Goal: Task Accomplishment & Management: Manage account settings

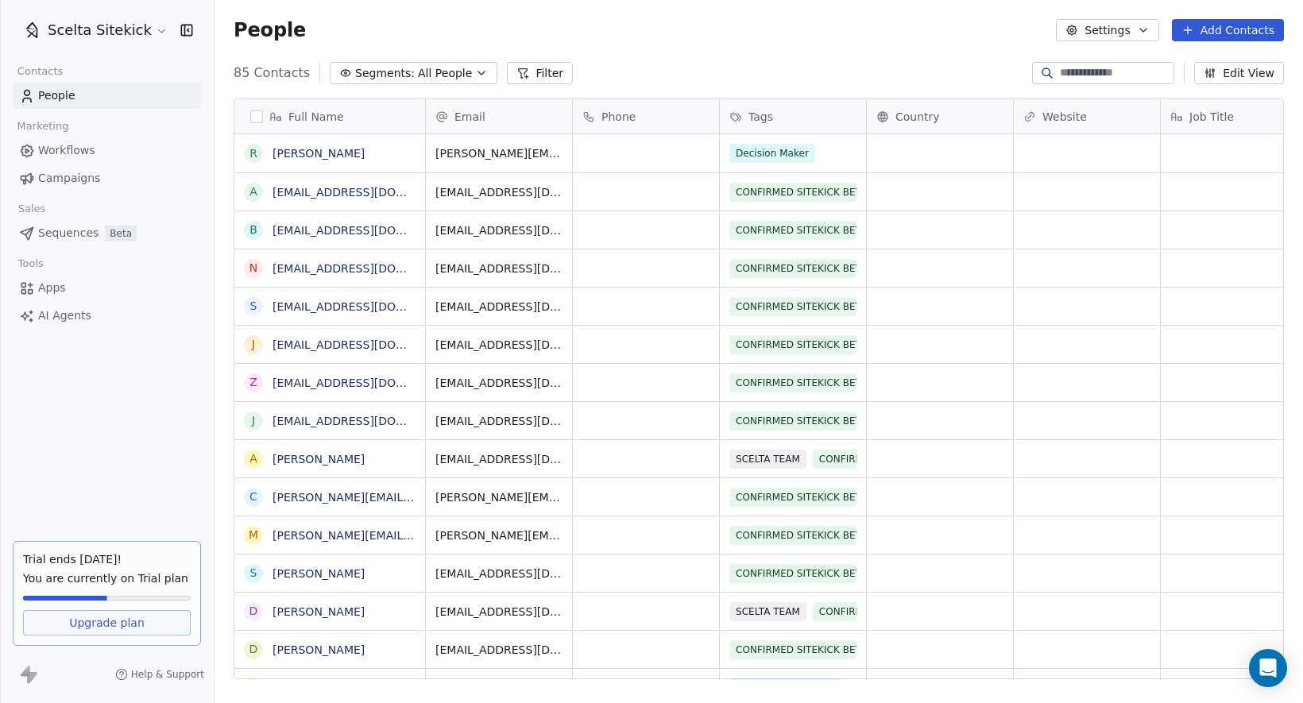
scroll to position [619, 1088]
click at [1103, 73] on input at bounding box center [1115, 73] width 111 height 16
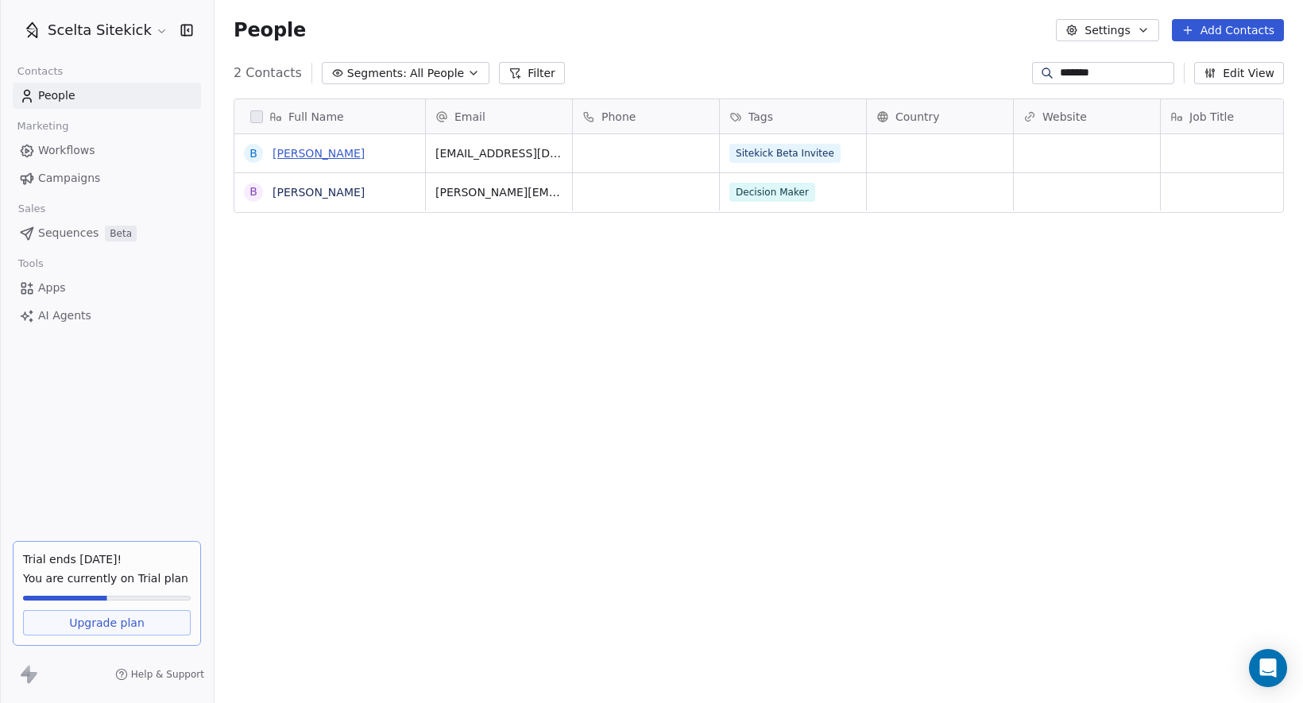
type input "*******"
click at [332, 149] on link "[PERSON_NAME]" at bounding box center [318, 153] width 92 height 13
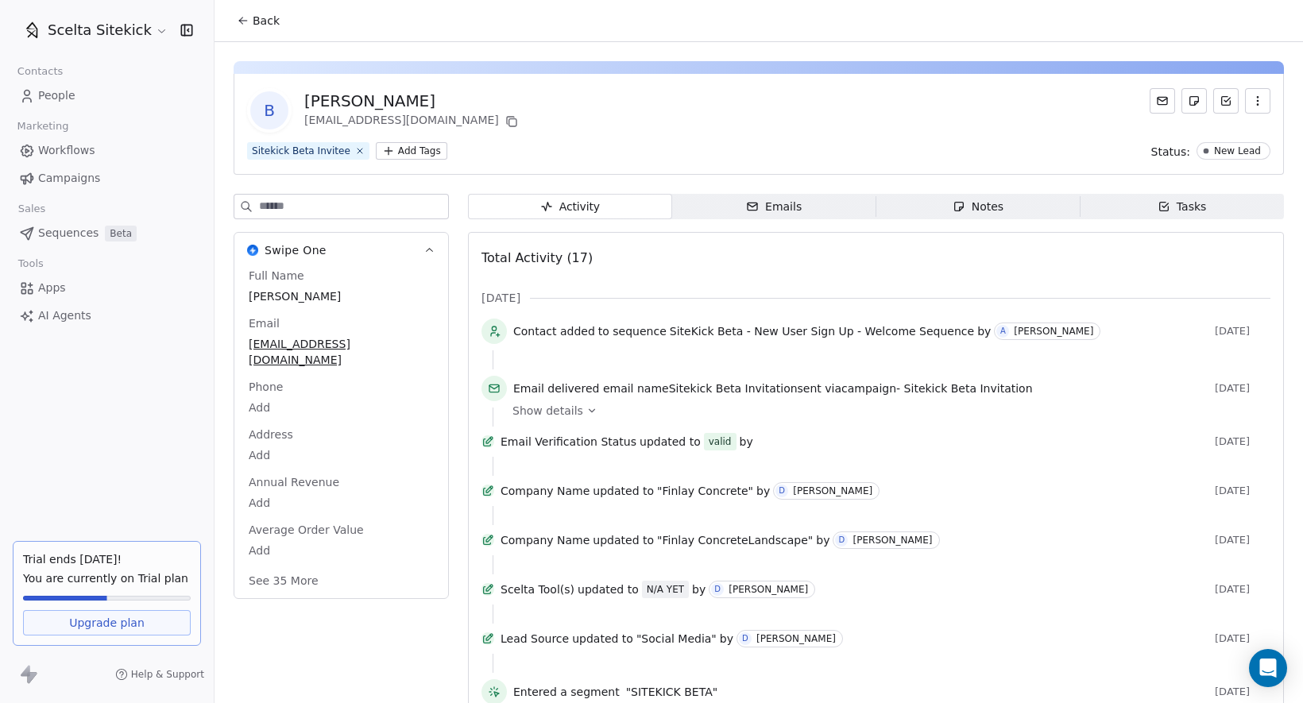
click at [805, 203] on span "Emails Emails" at bounding box center [774, 206] width 204 height 25
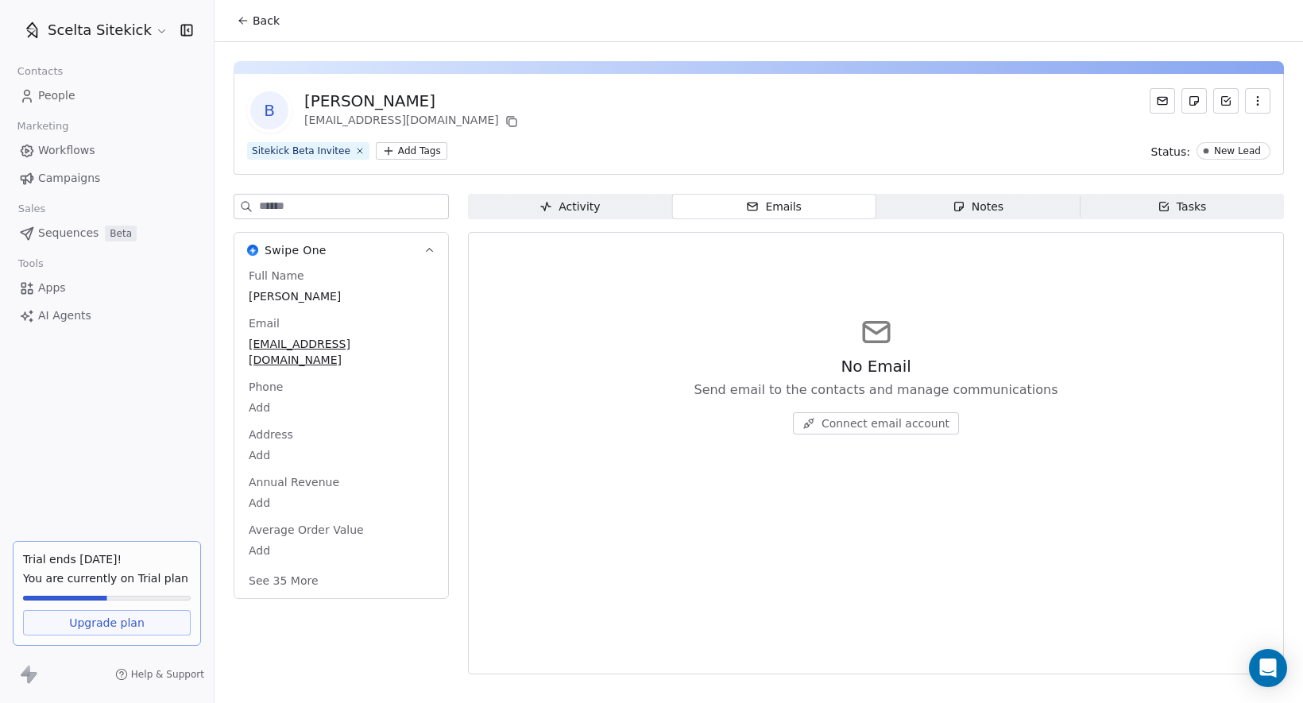
click at [869, 423] on span "Connect email account" at bounding box center [885, 423] width 128 height 16
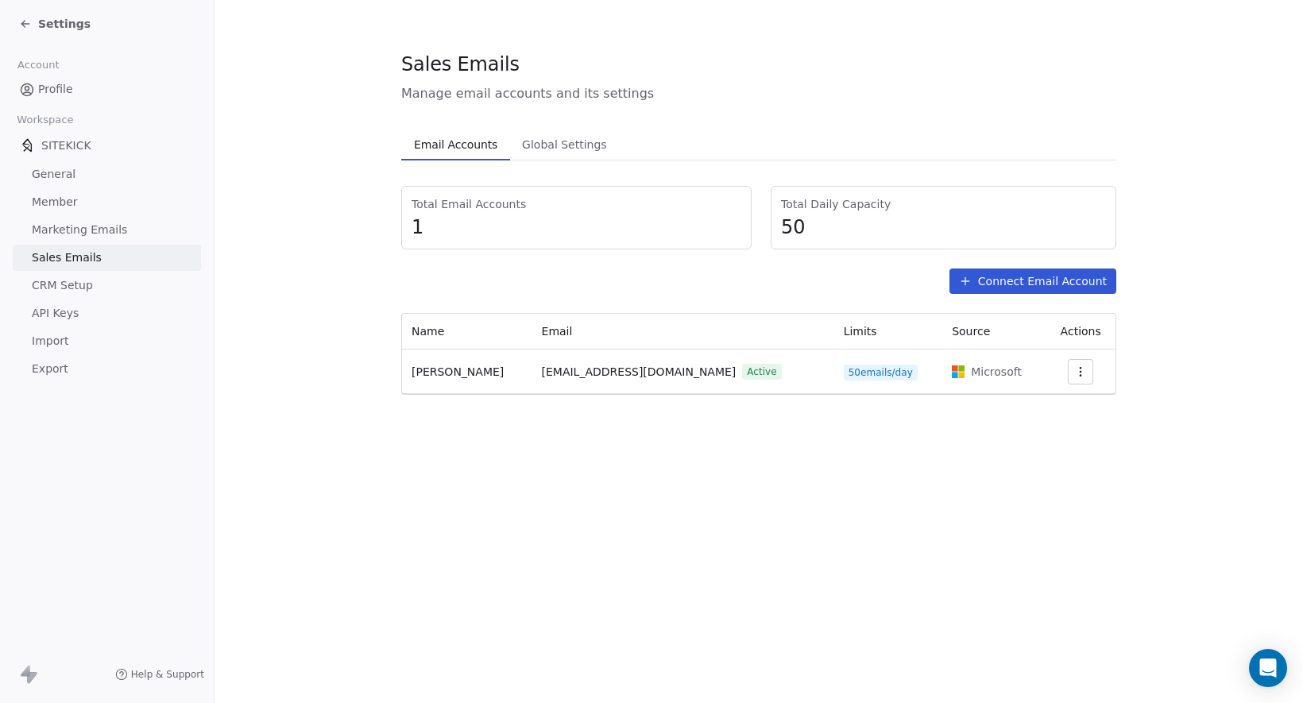
click at [1060, 273] on button "Connect Email Account" at bounding box center [1032, 280] width 167 height 25
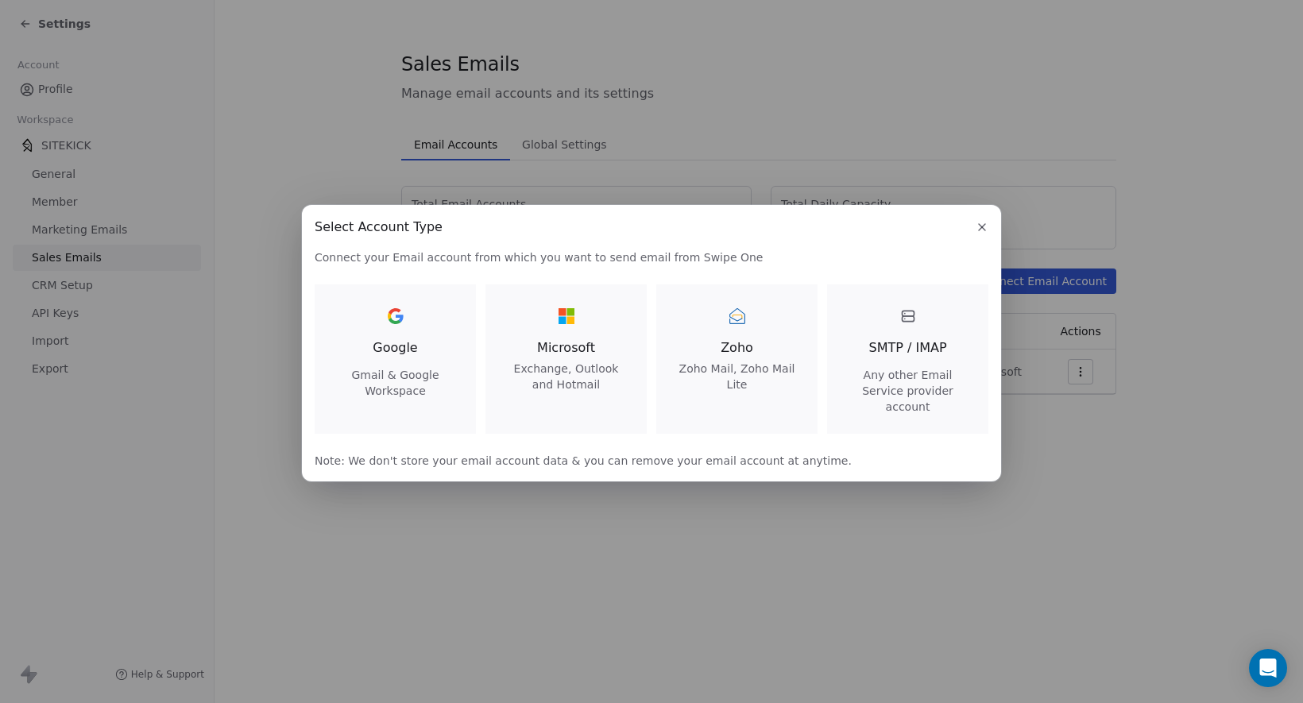
click at [559, 340] on div "Microsoft Exchange, Outlook and Hotmail" at bounding box center [565, 347] width 123 height 89
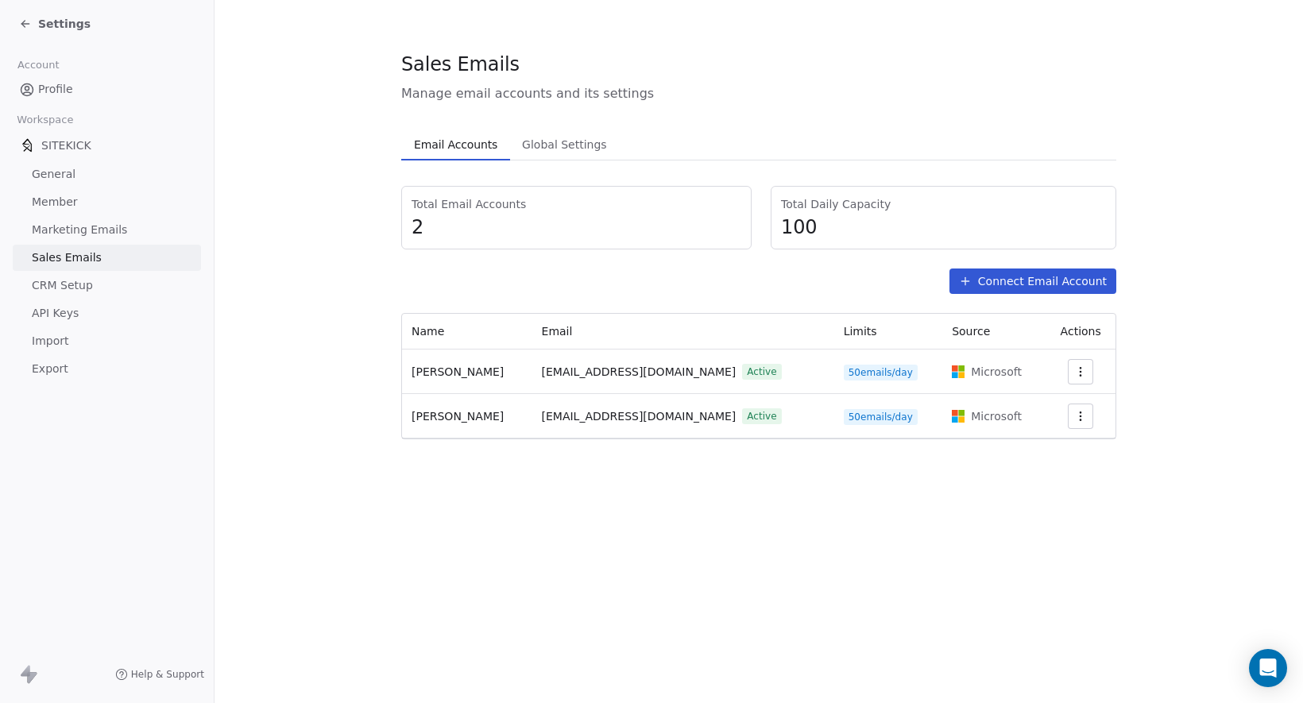
click at [574, 139] on span "Global Settings" at bounding box center [565, 144] width 98 height 22
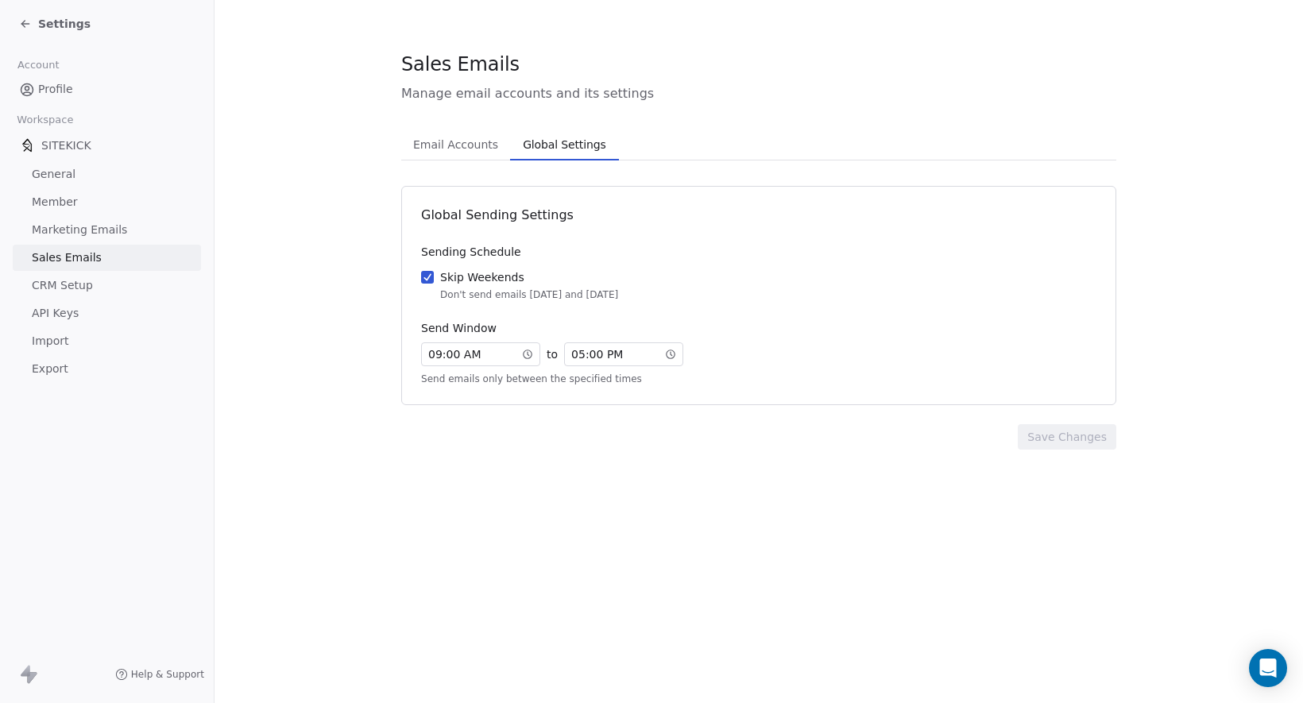
click at [469, 147] on span "Email Accounts" at bounding box center [456, 144] width 98 height 22
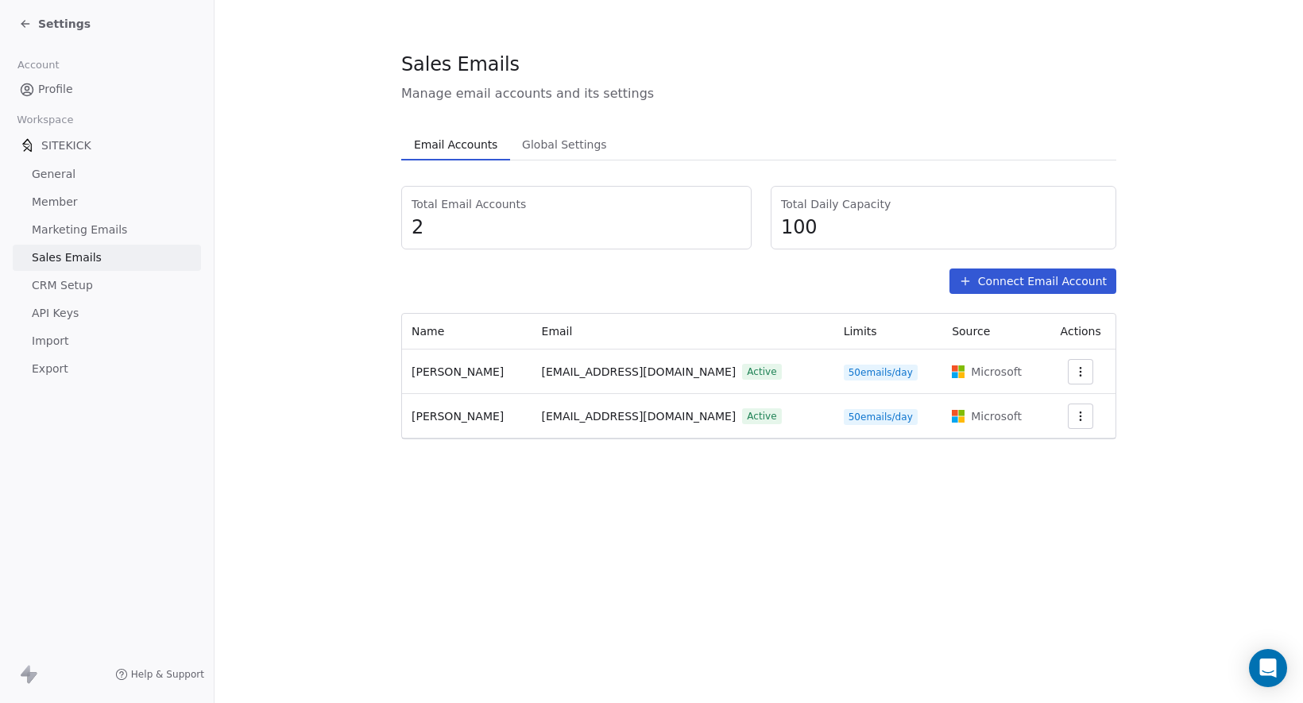
click at [31, 33] on div "Settings" at bounding box center [110, 24] width 182 height 22
click at [24, 24] on icon at bounding box center [25, 23] width 13 height 13
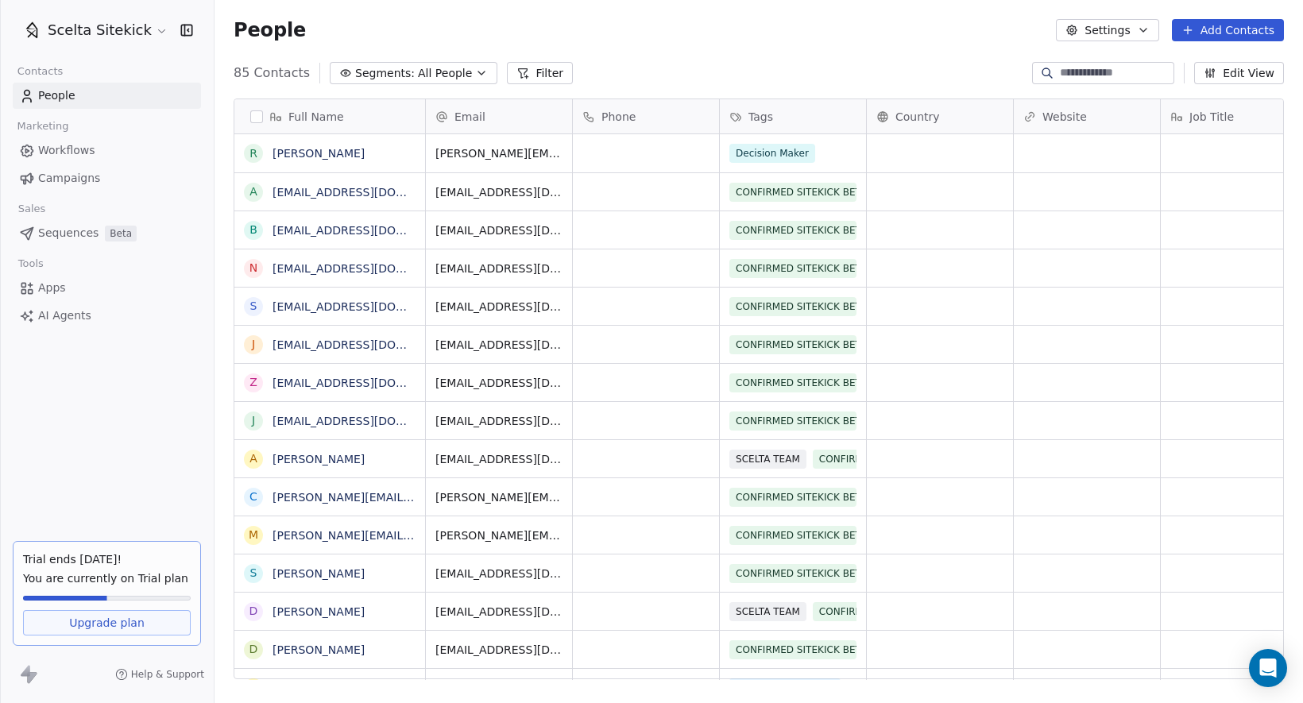
scroll to position [619, 1088]
click at [1107, 73] on input at bounding box center [1115, 73] width 111 height 16
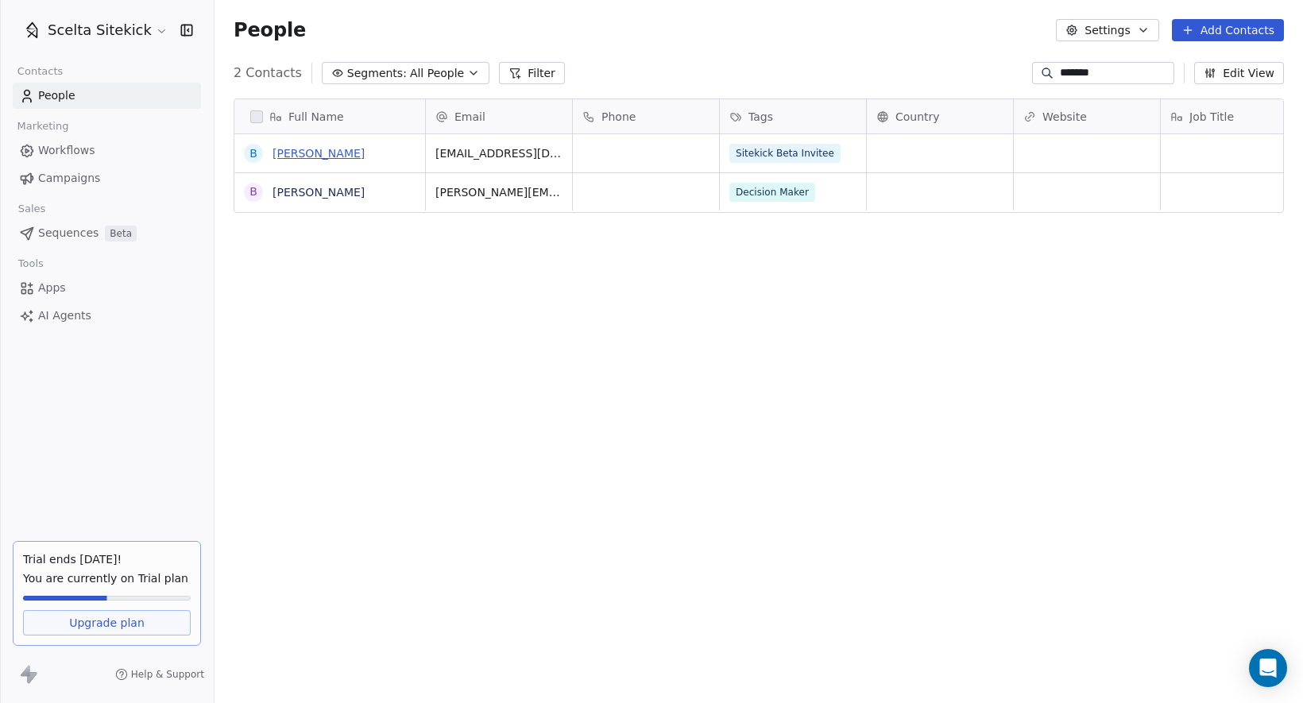
type input "*******"
click at [314, 155] on link "[PERSON_NAME]" at bounding box center [318, 153] width 92 height 13
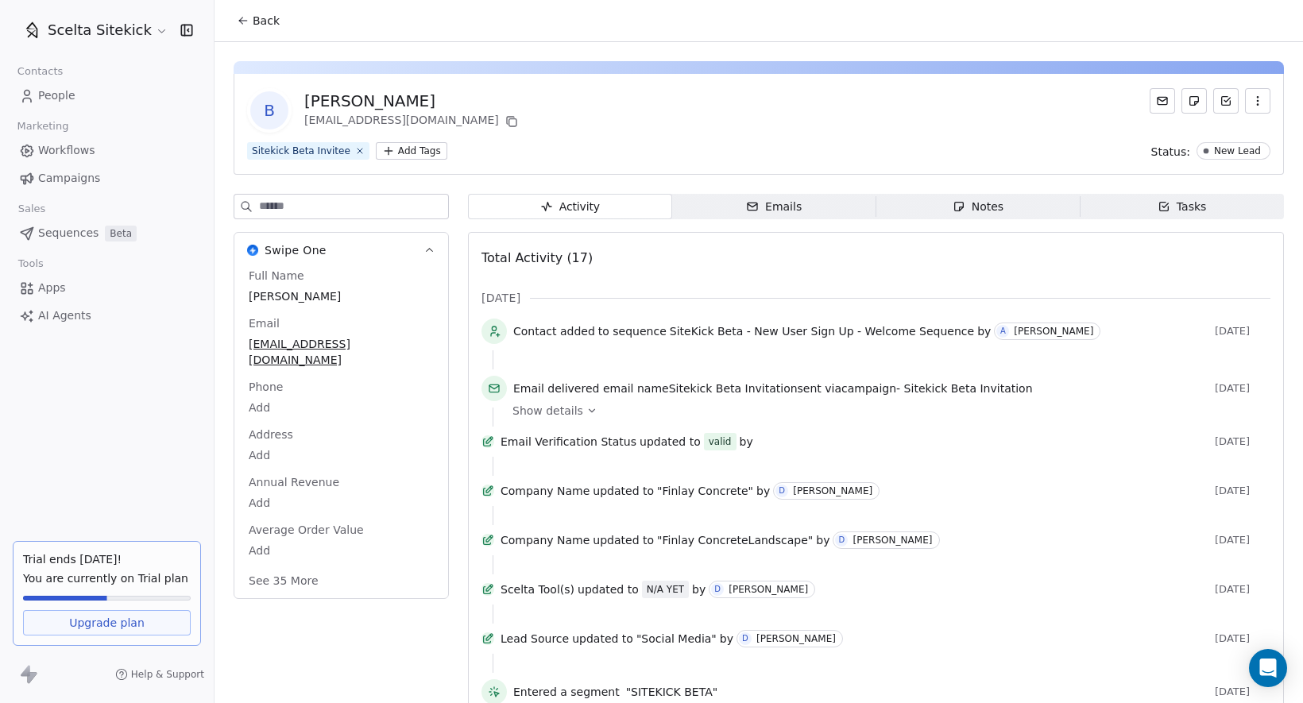
click at [789, 191] on div "B [PERSON_NAME] [EMAIL_ADDRESS][DOMAIN_NAME] Sitekick Beta Invitee Add Tags Sta…" at bounding box center [758, 623] width 1088 height 1162
click at [785, 199] on div "Emails" at bounding box center [774, 207] width 56 height 17
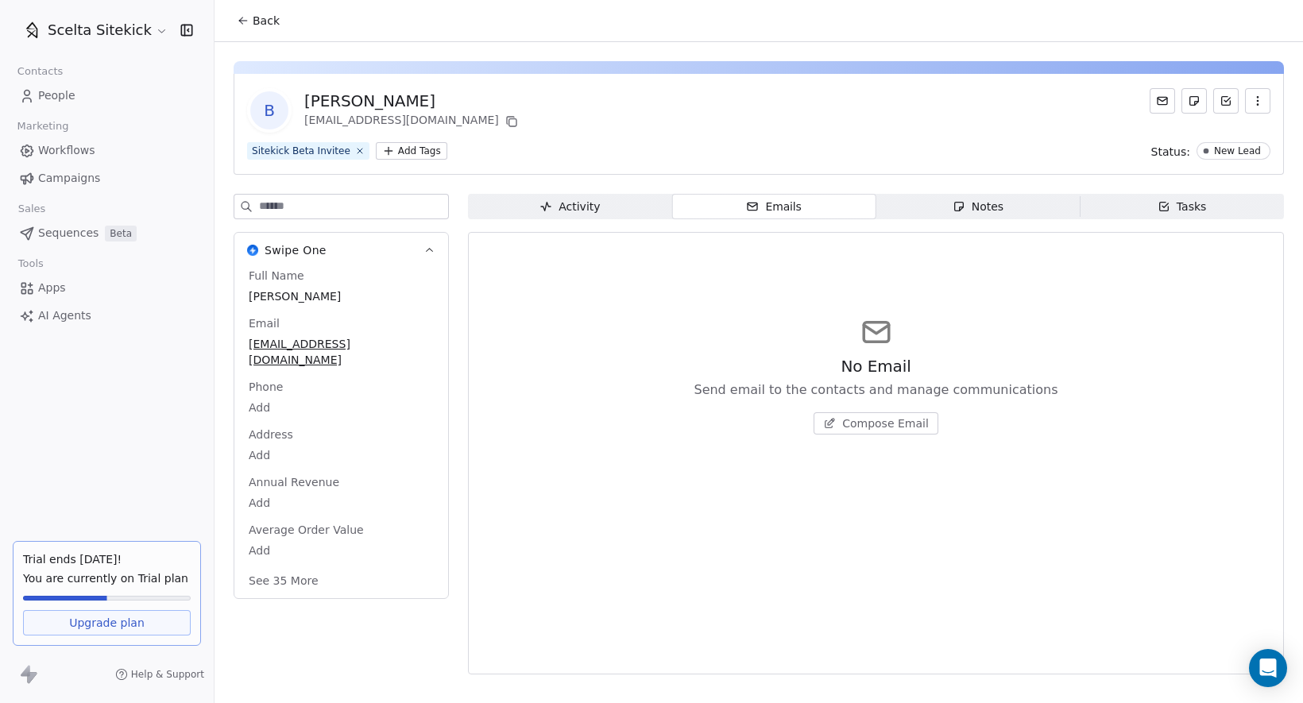
click at [879, 414] on button "Compose Email" at bounding box center [875, 423] width 125 height 22
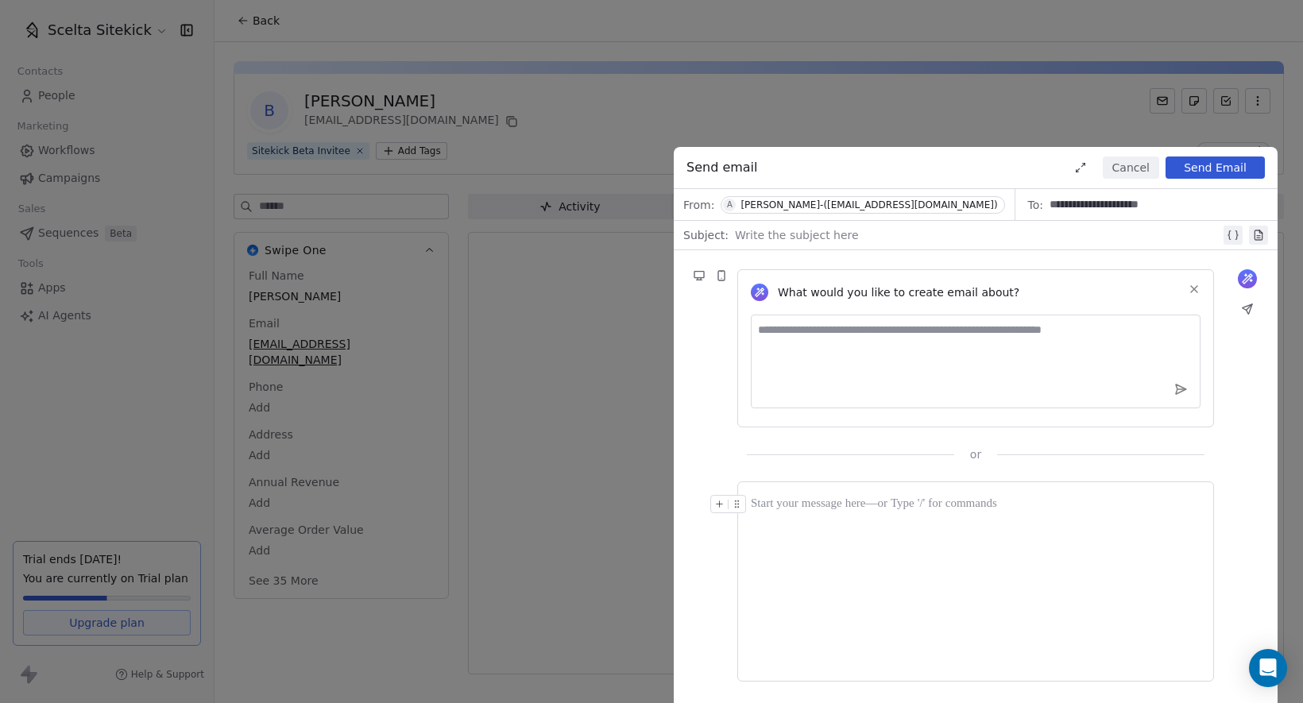
click at [849, 334] on textarea at bounding box center [976, 362] width 450 height 94
click at [1126, 166] on button "Cancel" at bounding box center [1131, 167] width 56 height 22
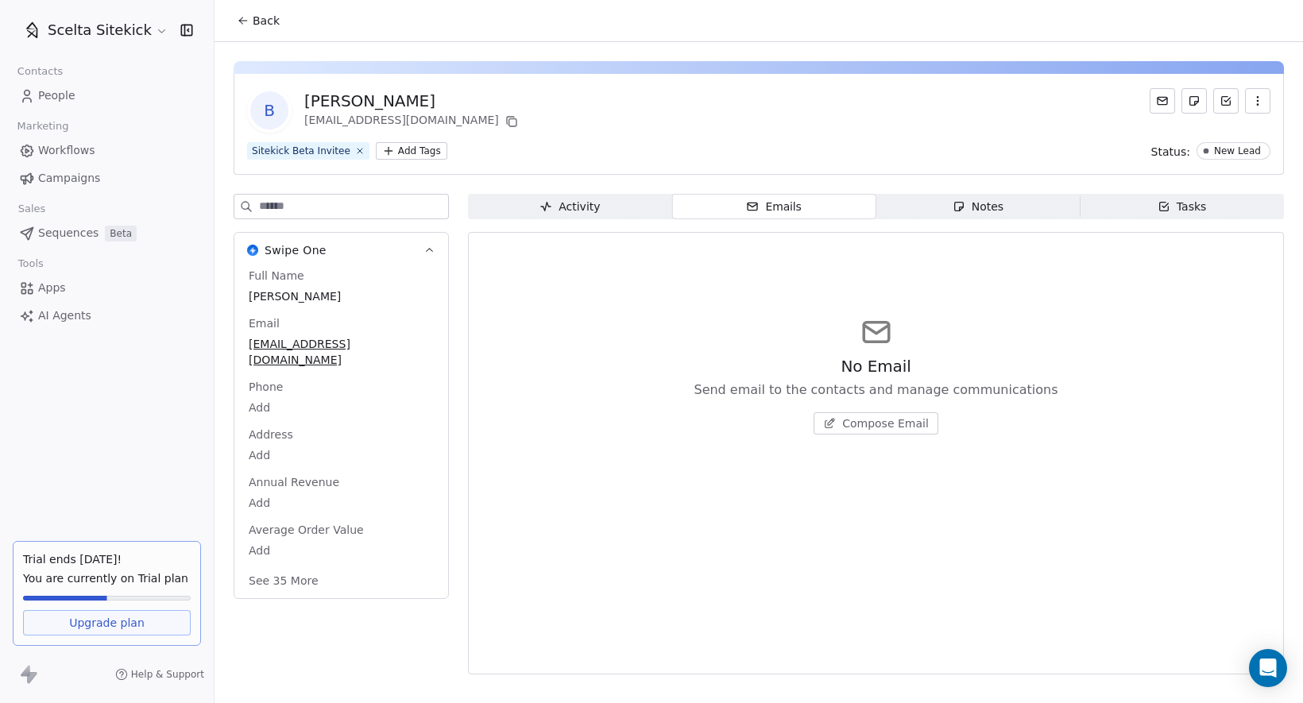
click at [68, 80] on span "Contacts" at bounding box center [40, 72] width 60 height 24
click at [68, 87] on span "People" at bounding box center [56, 95] width 37 height 17
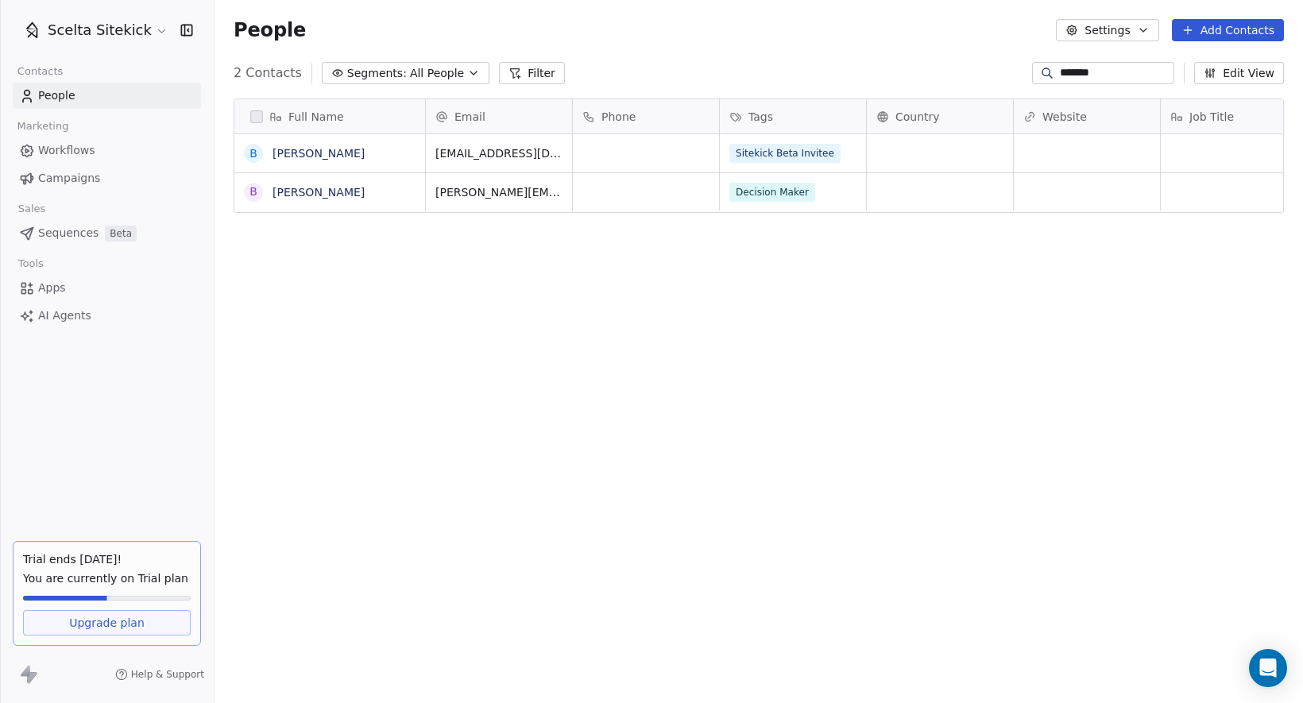
scroll to position [619, 1088]
click at [1225, 28] on button "Add Contacts" at bounding box center [1228, 30] width 112 height 22
click at [1227, 64] on span "Create new contact" at bounding box center [1232, 64] width 109 height 17
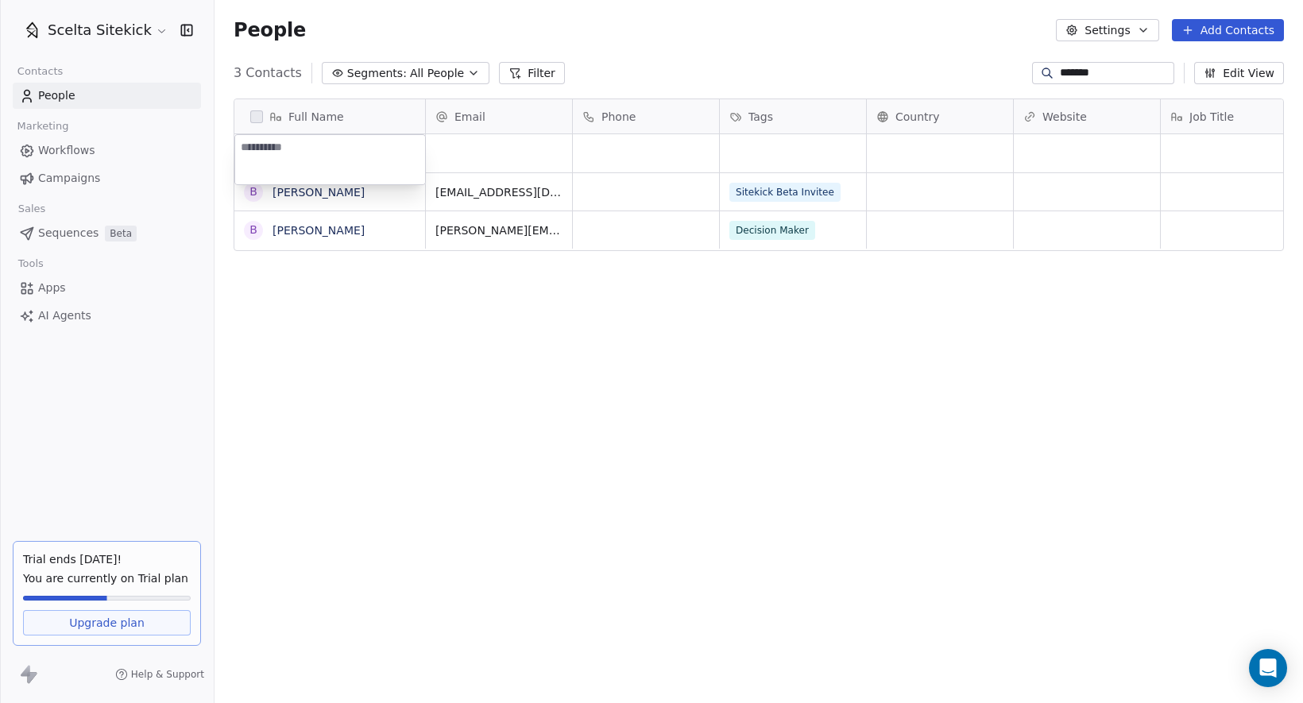
click at [914, 332] on html "Scelta Sitekick Contacts People Marketing Workflows Campaigns Sales Sequences B…" at bounding box center [651, 351] width 1303 height 703
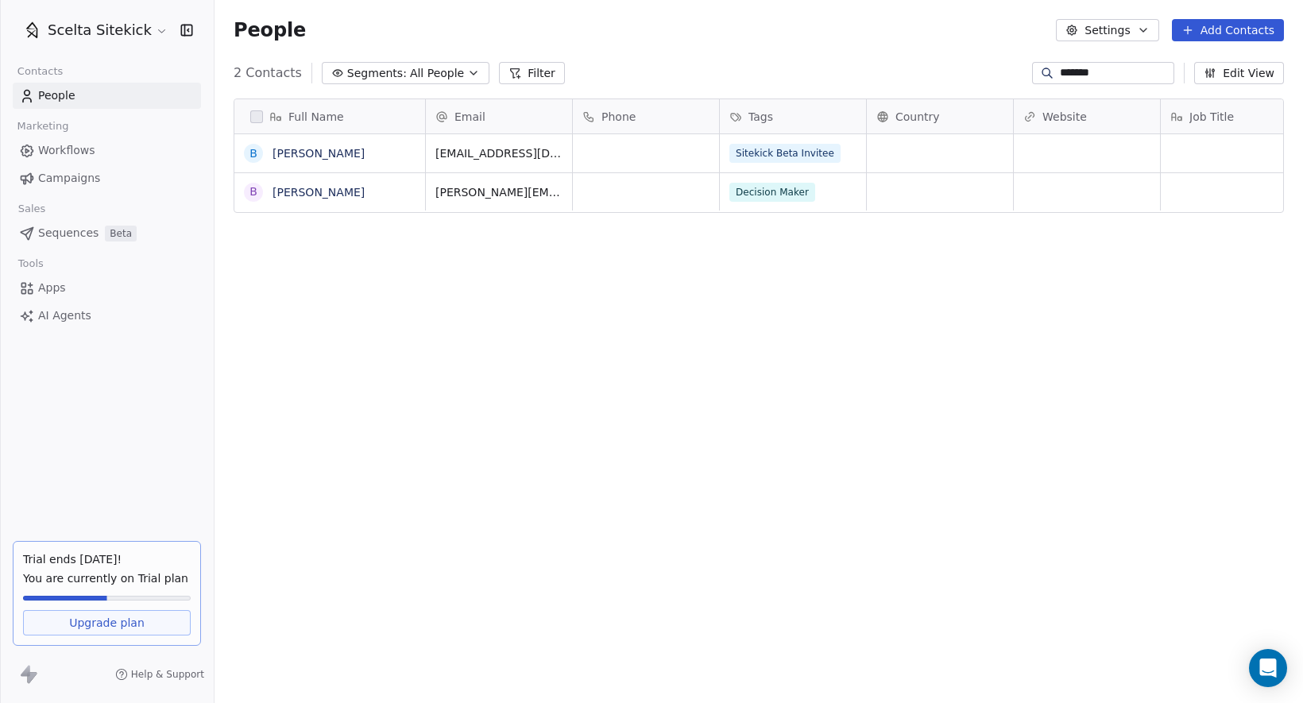
click at [1228, 21] on button "Add Contacts" at bounding box center [1228, 30] width 112 height 22
click at [1200, 67] on span "Create new contact" at bounding box center [1232, 64] width 109 height 17
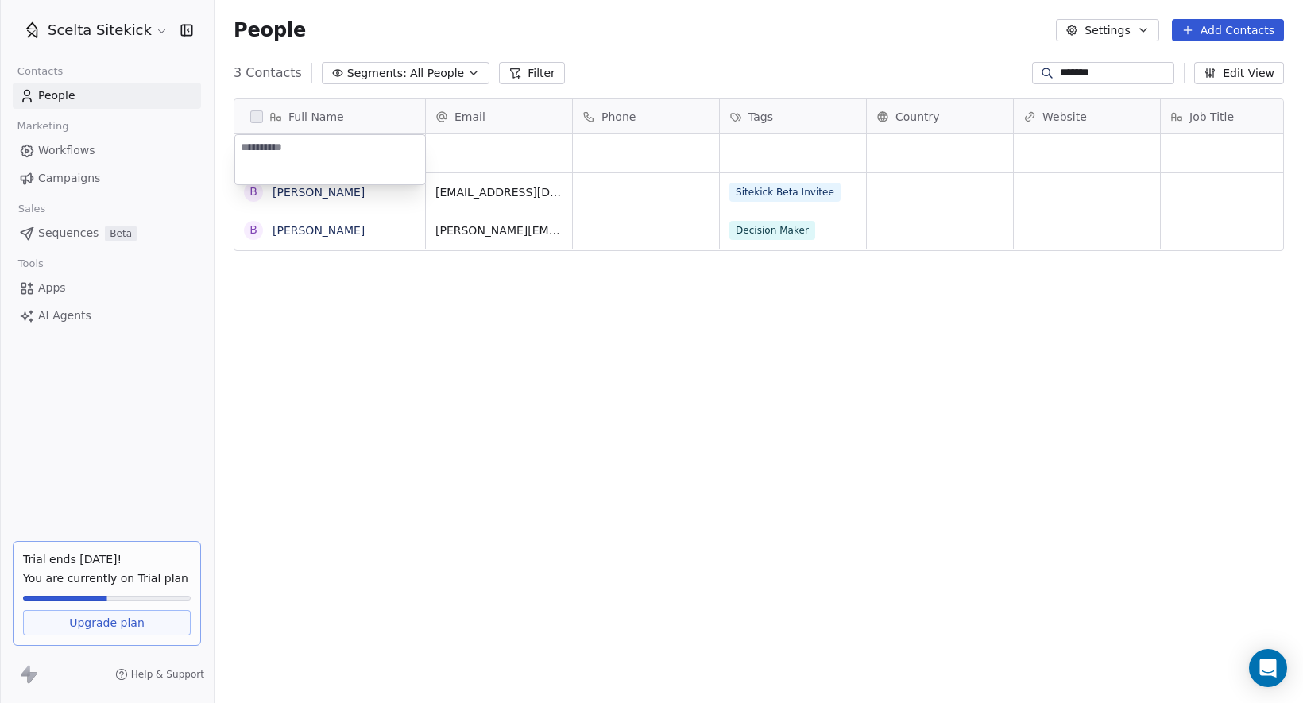
click at [1102, 75] on html "Scelta Sitekick Contacts People Marketing Workflows Campaigns Sales Sequences B…" at bounding box center [651, 351] width 1303 height 703
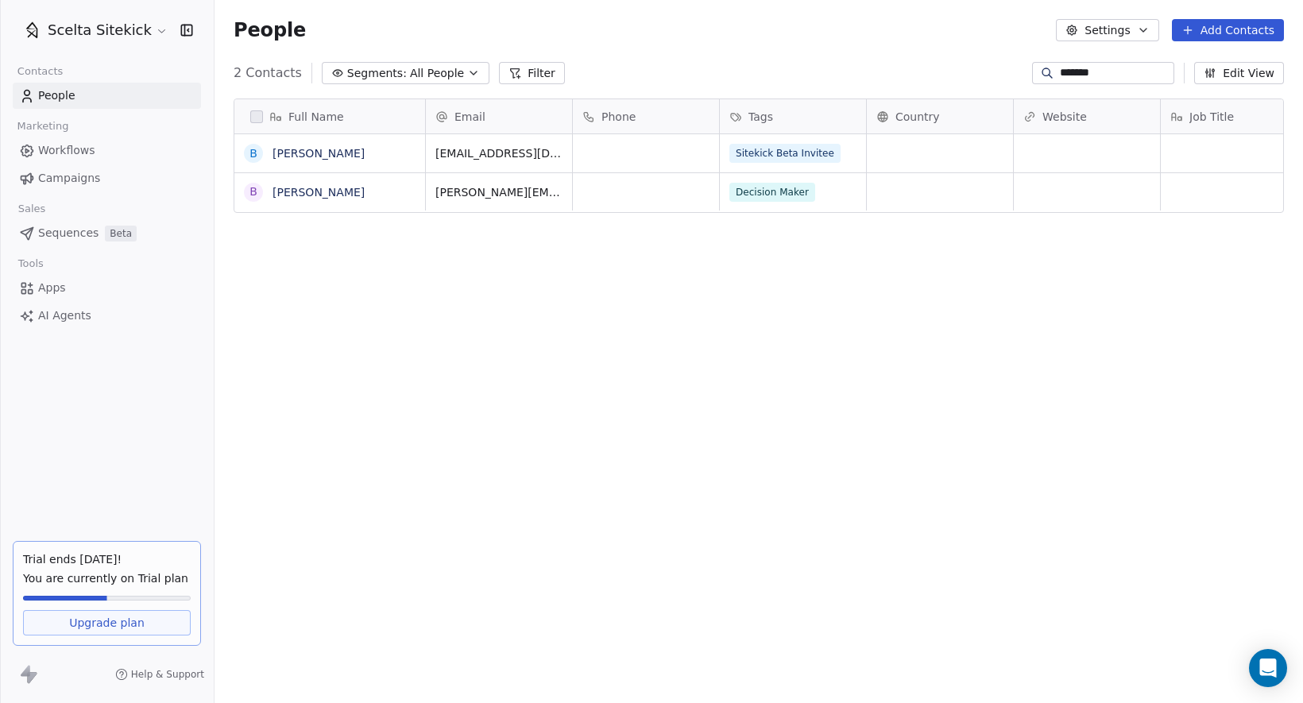
click at [1102, 75] on input "*******" at bounding box center [1115, 73] width 111 height 16
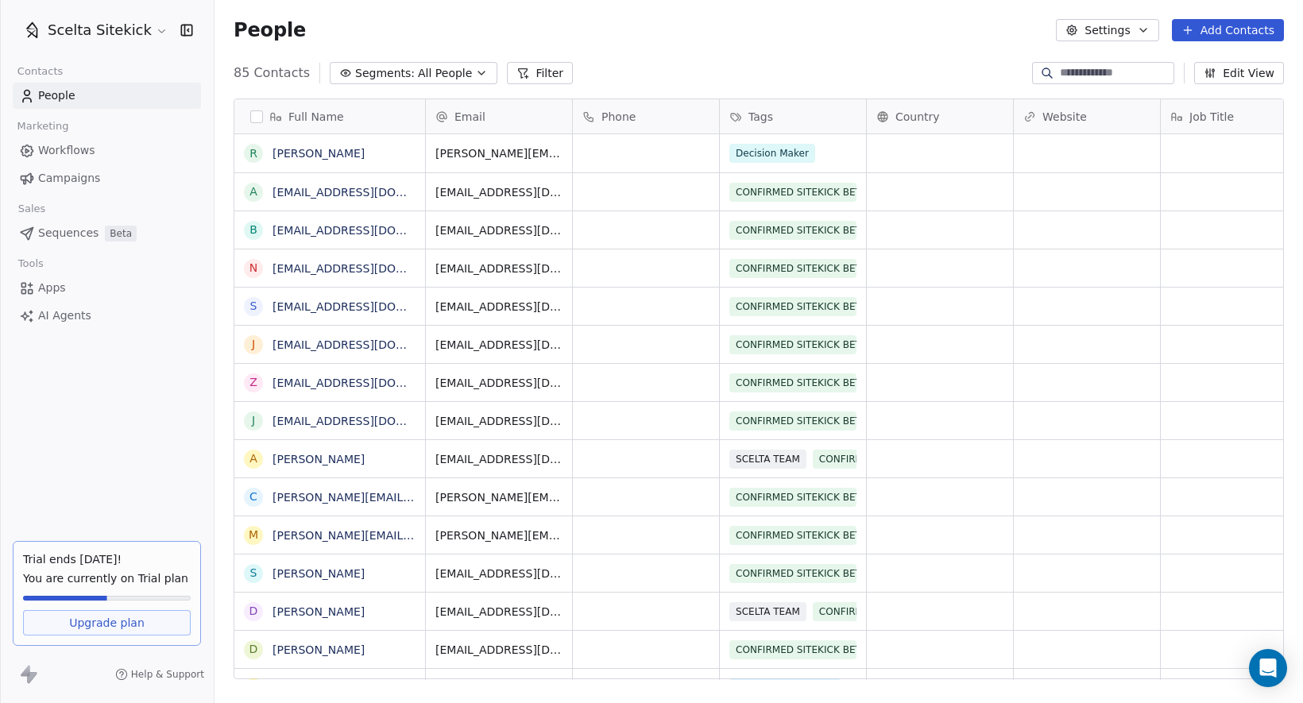
click at [1216, 25] on button "Add Contacts" at bounding box center [1228, 30] width 112 height 22
click at [1236, 59] on span "Create new contact" at bounding box center [1232, 64] width 109 height 17
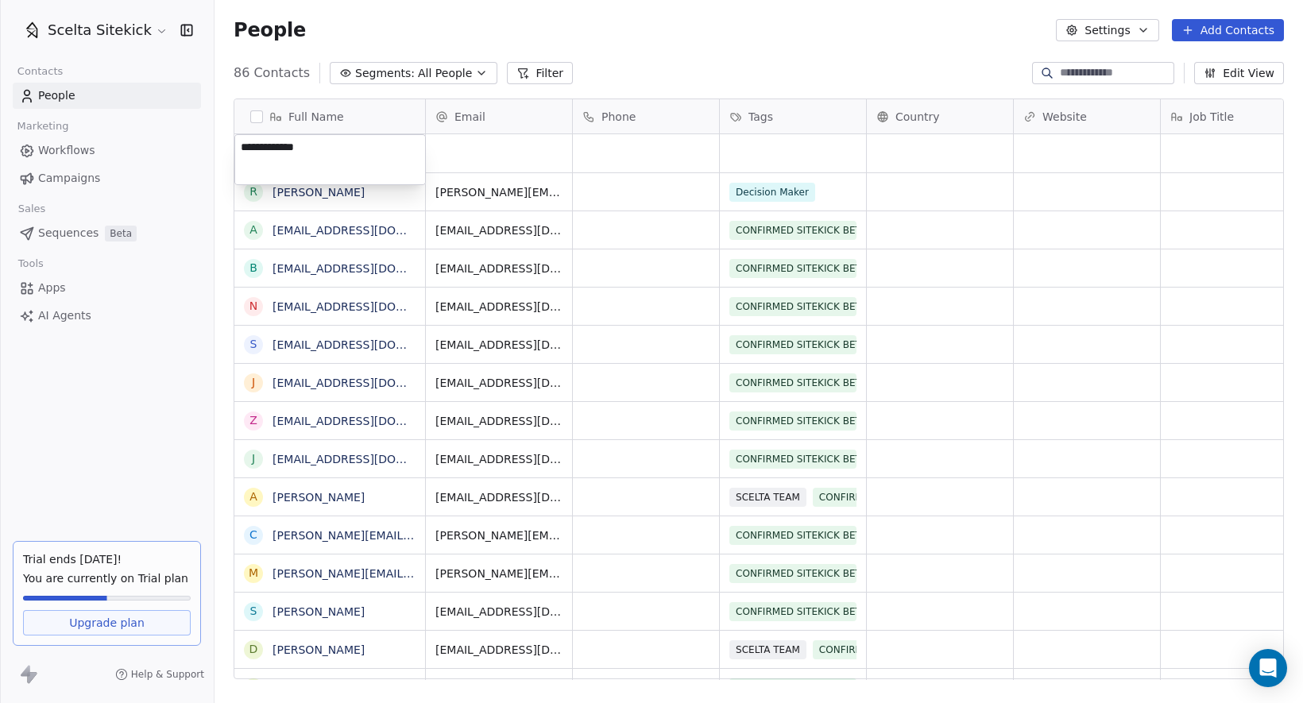
type textarea "**********"
click at [516, 154] on html "Scelta Sitekick Contacts People Marketing Workflows Campaigns Sales Sequences B…" at bounding box center [651, 351] width 1303 height 703
click at [370, 155] on span "[PERSON_NAME]" at bounding box center [329, 153] width 113 height 16
click at [319, 149] on link "[PERSON_NAME]" at bounding box center [318, 153] width 92 height 13
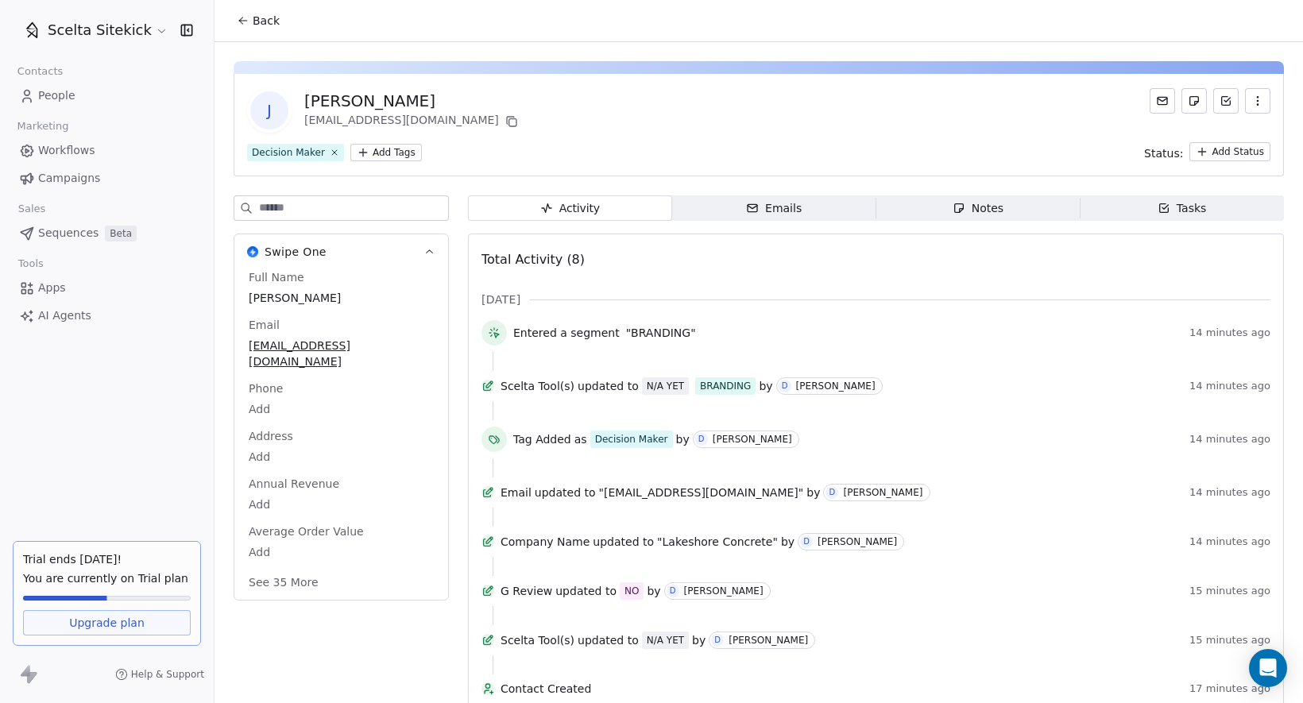
click at [997, 206] on div "Notes" at bounding box center [977, 208] width 51 height 17
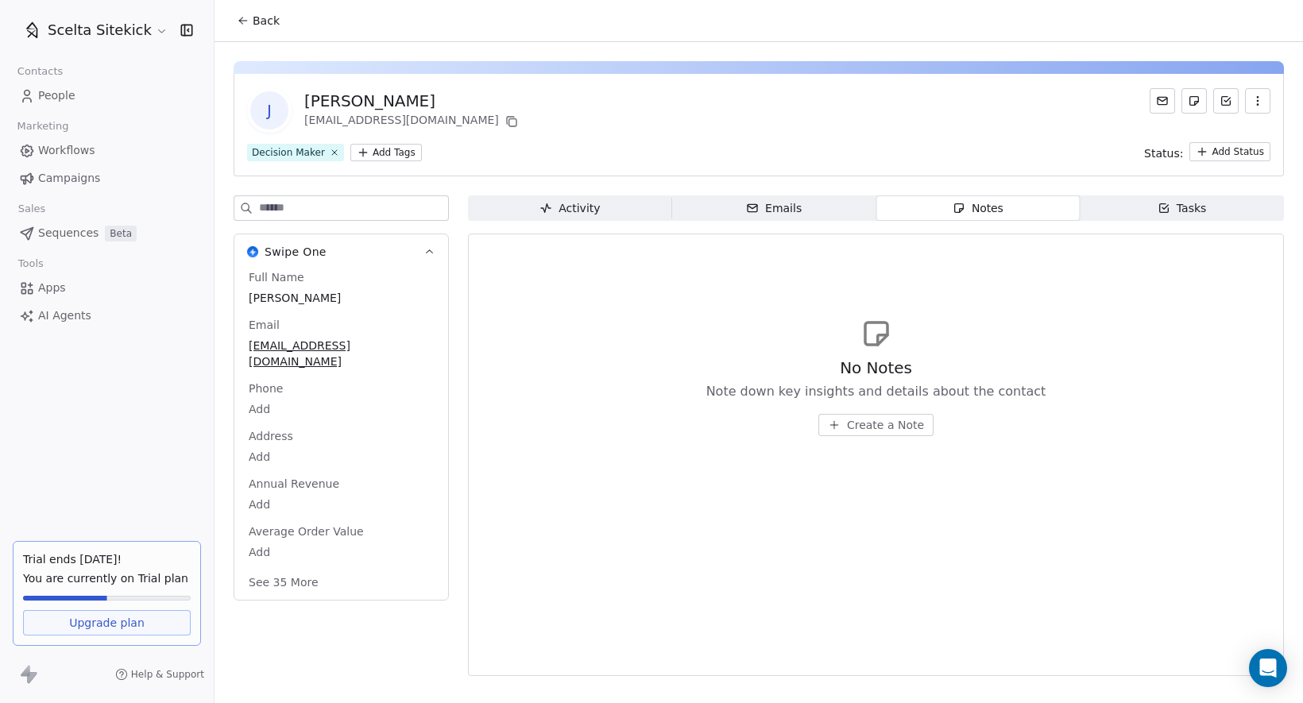
click at [886, 428] on span "Create a Note" at bounding box center [885, 425] width 77 height 16
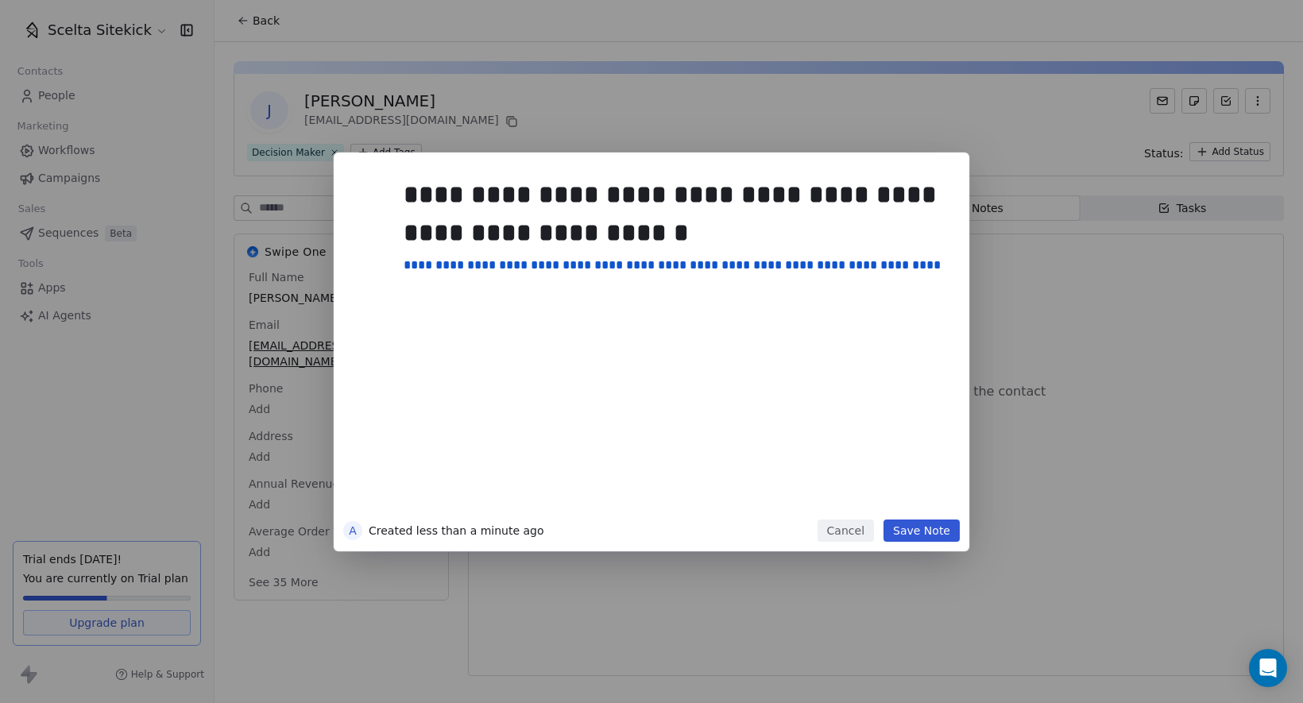
click at [921, 527] on button "Save Note" at bounding box center [921, 530] width 76 height 22
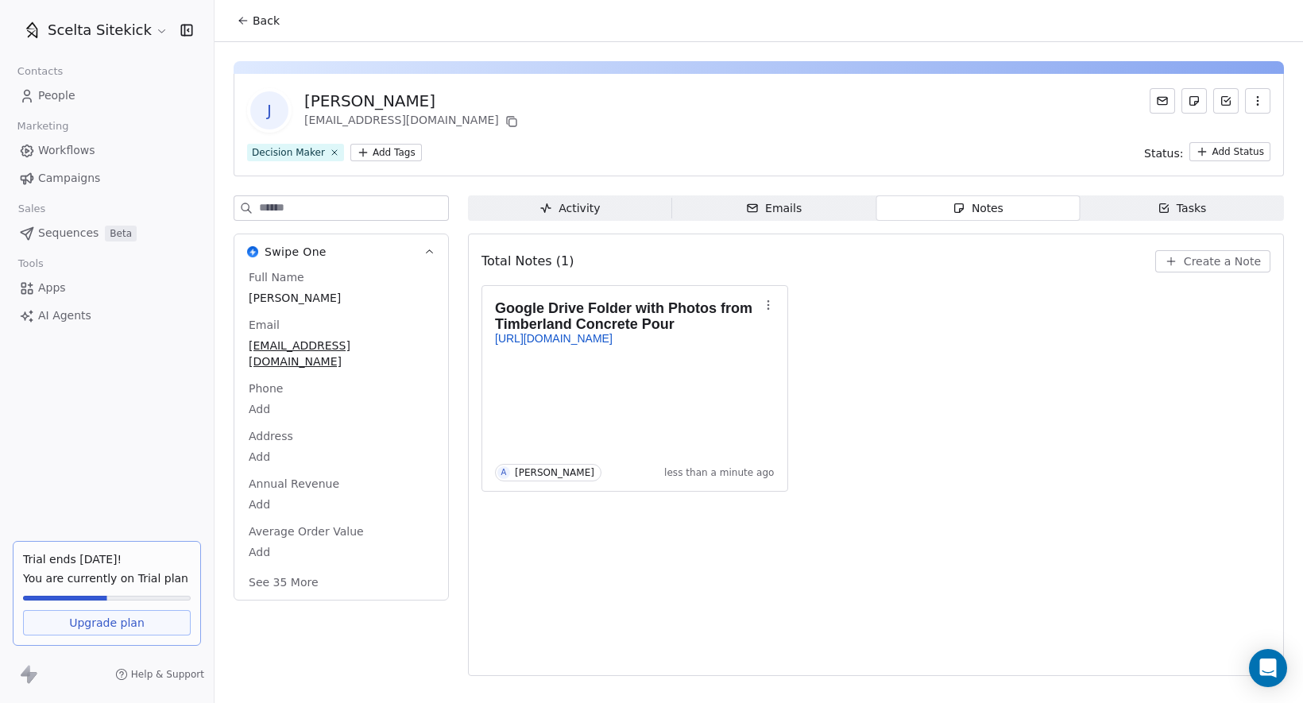
click at [249, 17] on button "Back" at bounding box center [258, 20] width 62 height 29
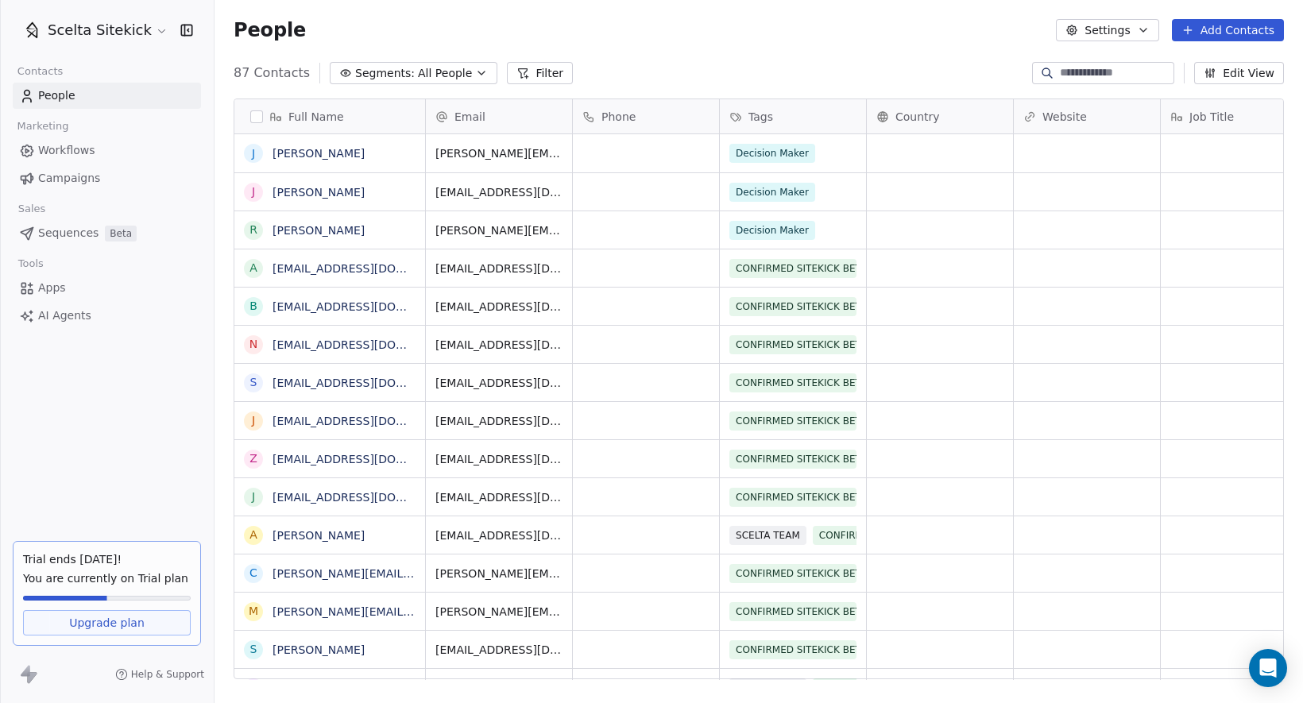
scroll to position [619, 1088]
click at [1088, 75] on input at bounding box center [1115, 73] width 111 height 16
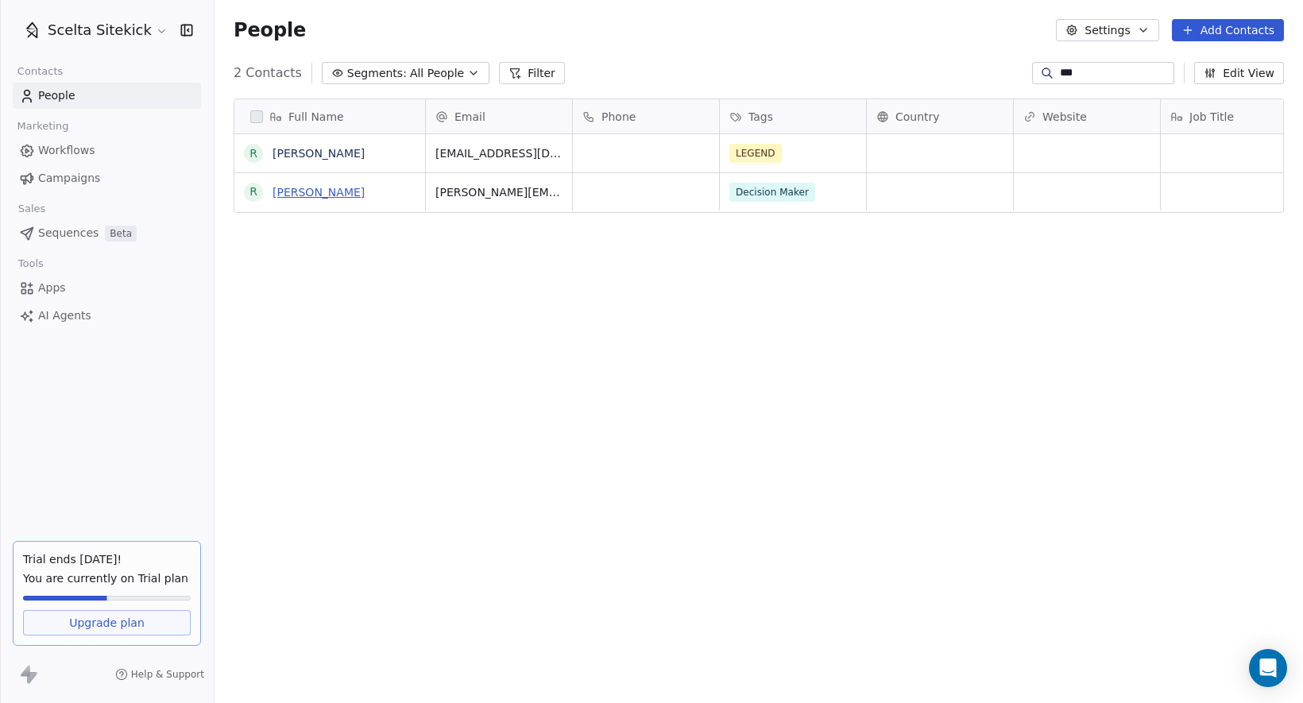
type input "***"
click at [309, 191] on link "[PERSON_NAME]" at bounding box center [318, 192] width 92 height 13
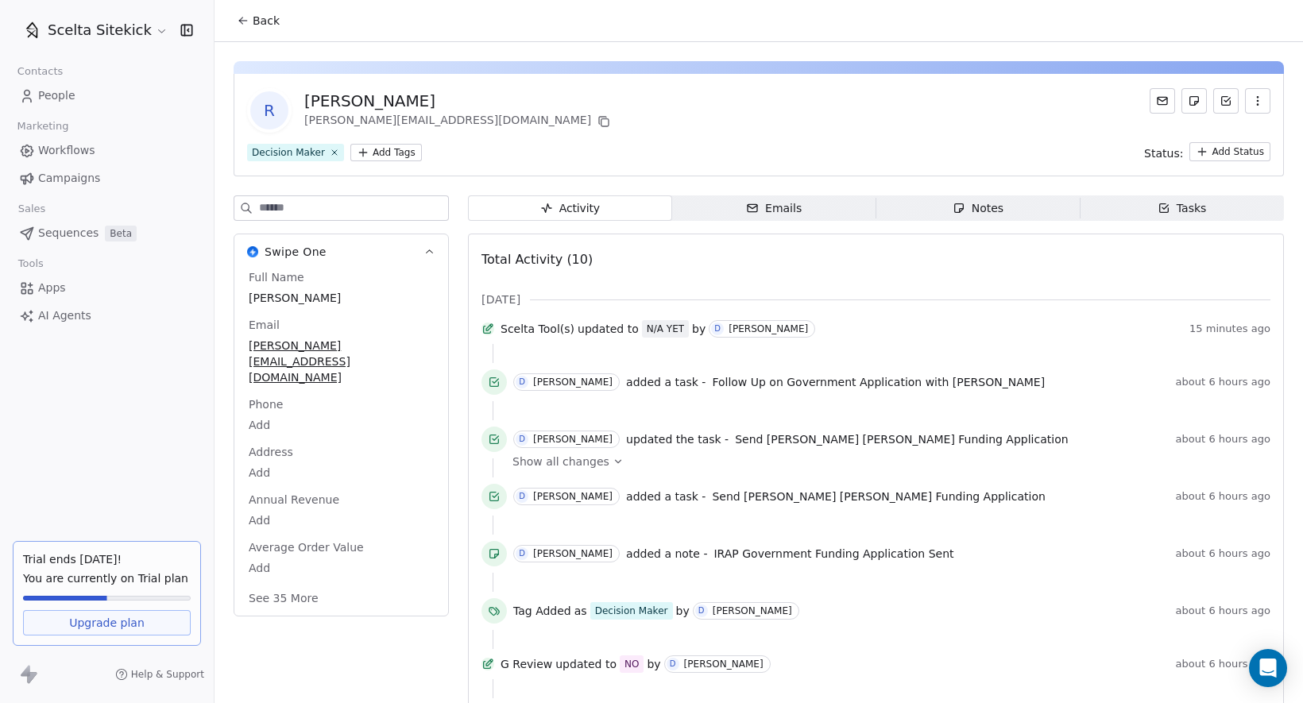
click at [997, 208] on div "Notes" at bounding box center [977, 208] width 51 height 17
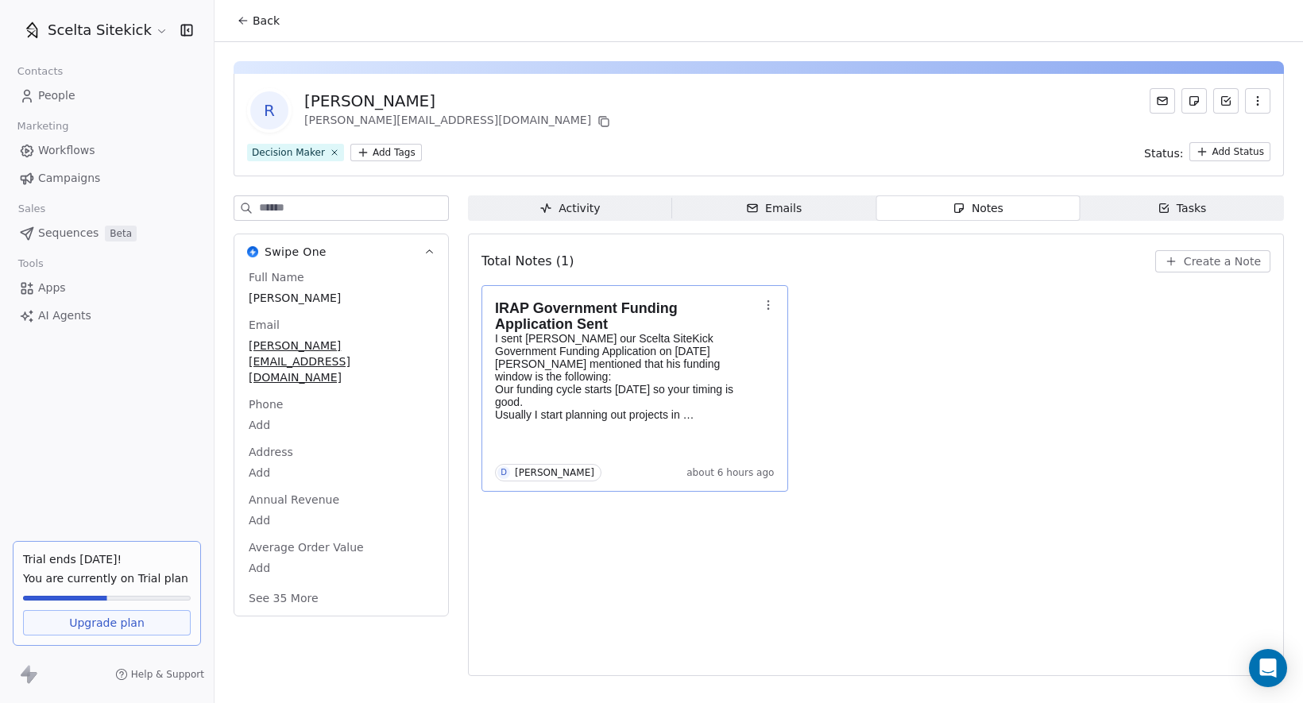
click at [597, 404] on p "Our funding cycle starts [DATE] so your timing is good." at bounding box center [627, 395] width 264 height 25
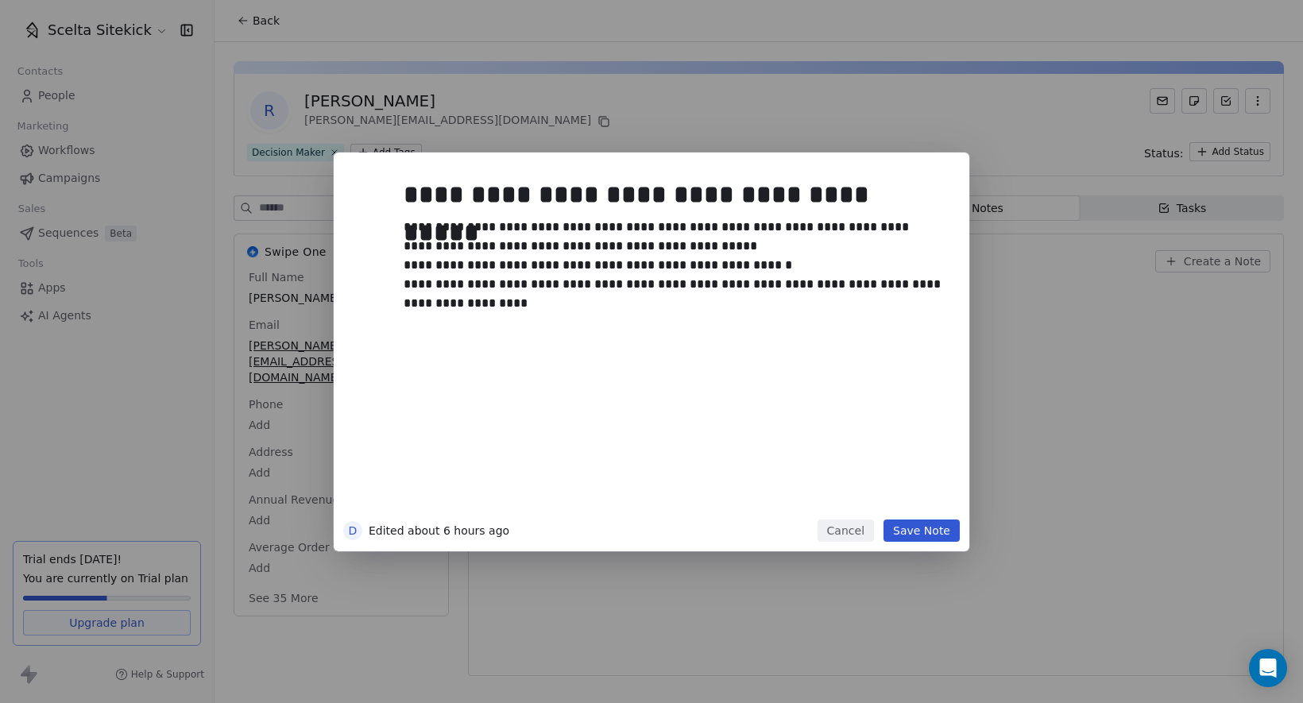
click at [860, 534] on button "Cancel" at bounding box center [845, 530] width 56 height 22
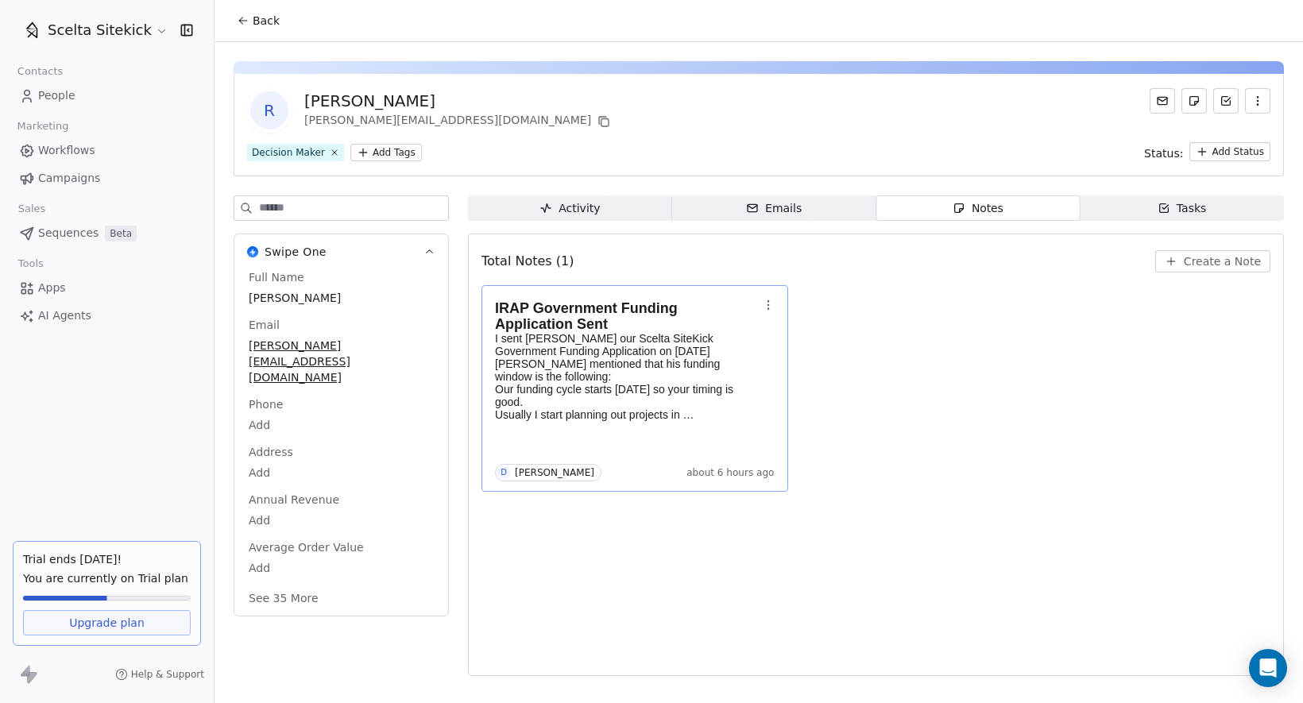
click at [1134, 203] on span "Tasks Tasks" at bounding box center [1182, 207] width 204 height 25
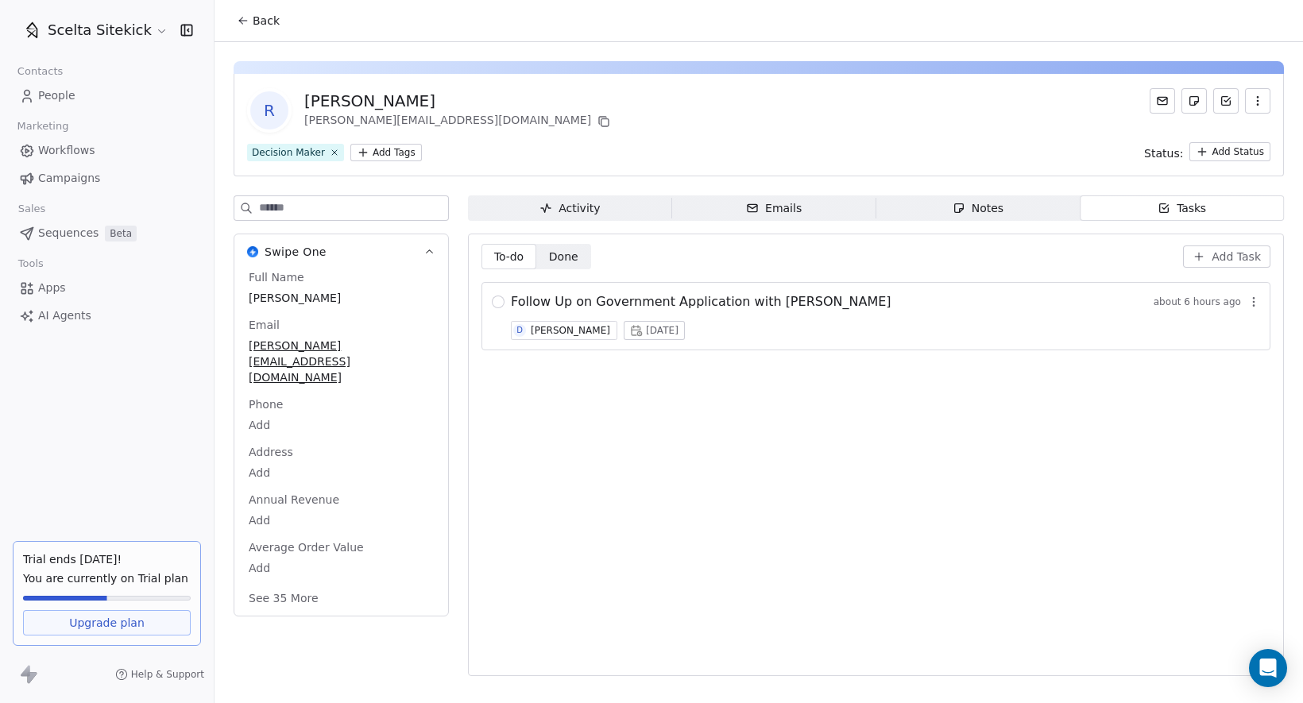
click at [584, 255] on span "Done Done" at bounding box center [563, 256] width 55 height 25
click at [518, 265] on span "To-do" at bounding box center [509, 257] width 30 height 17
click at [708, 377] on div "To-do To-do Done Done Add Task Follow Up on Government Application with [PERSON…" at bounding box center [875, 455] width 789 height 422
click at [991, 207] on div "Notes" at bounding box center [977, 208] width 51 height 17
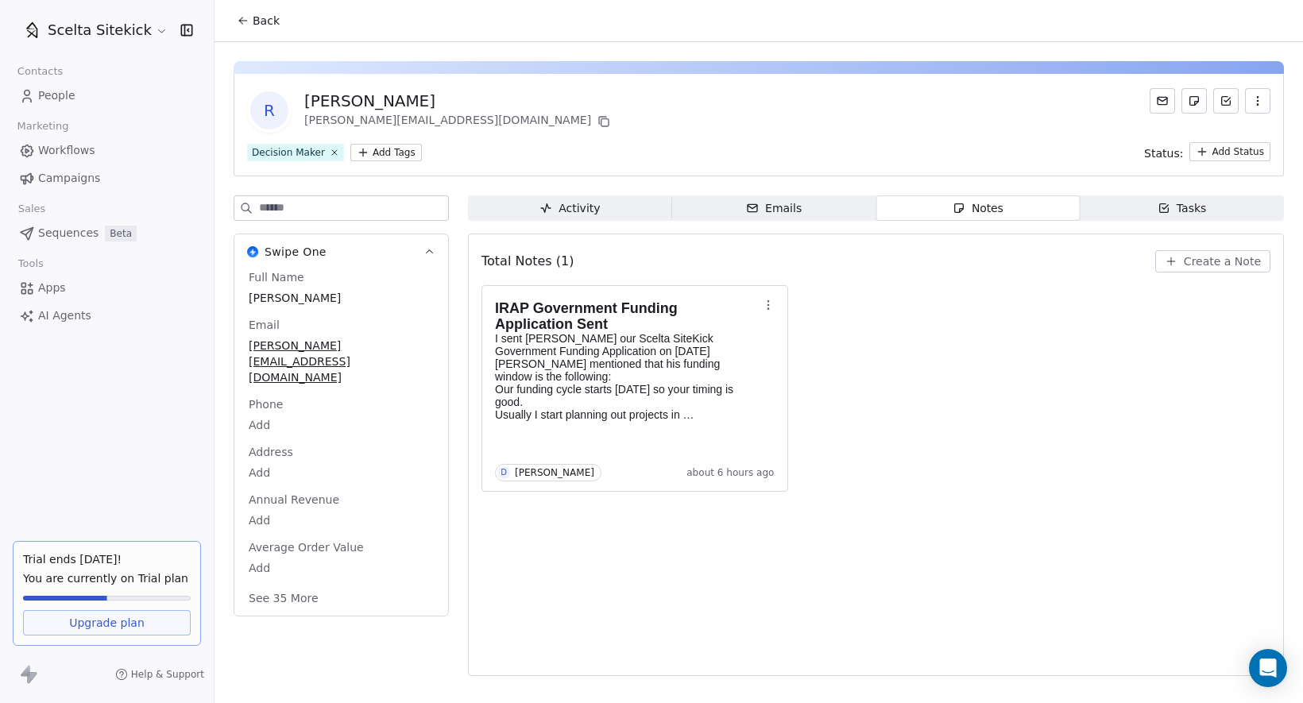
click at [785, 212] on div "Emails" at bounding box center [774, 208] width 56 height 17
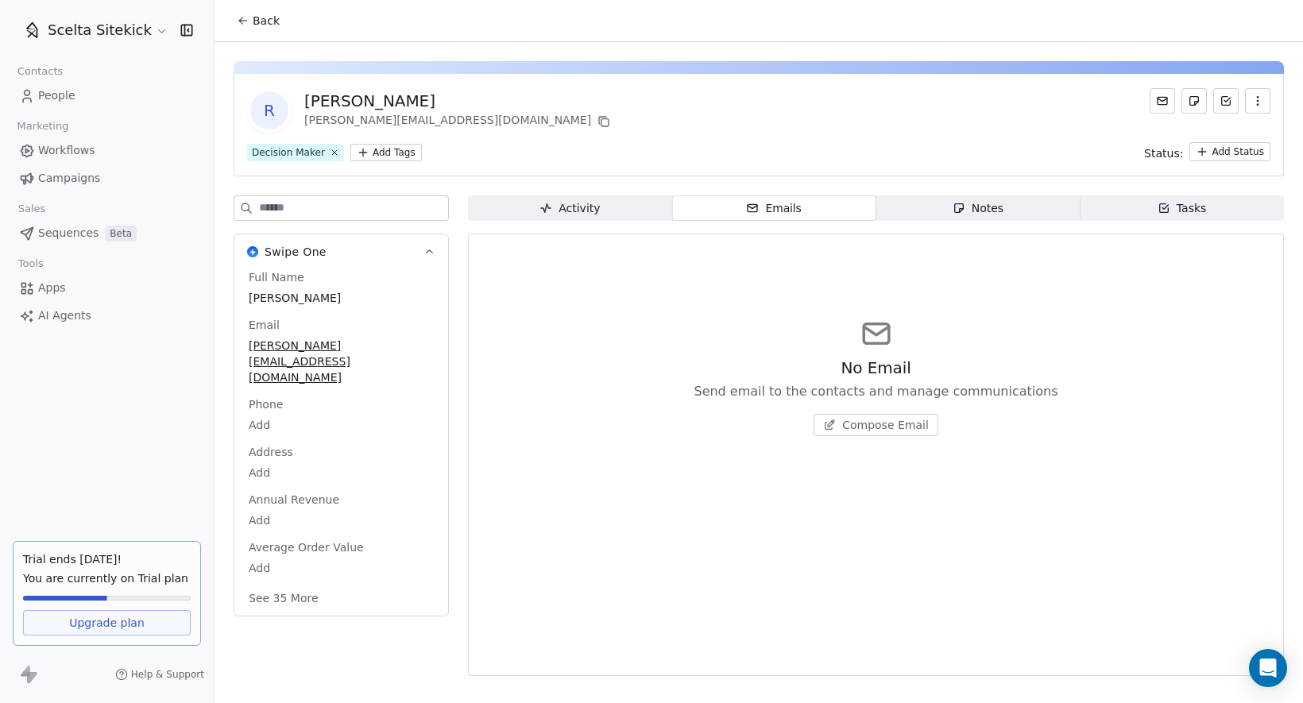
click at [585, 203] on div "Activity" at bounding box center [569, 208] width 60 height 17
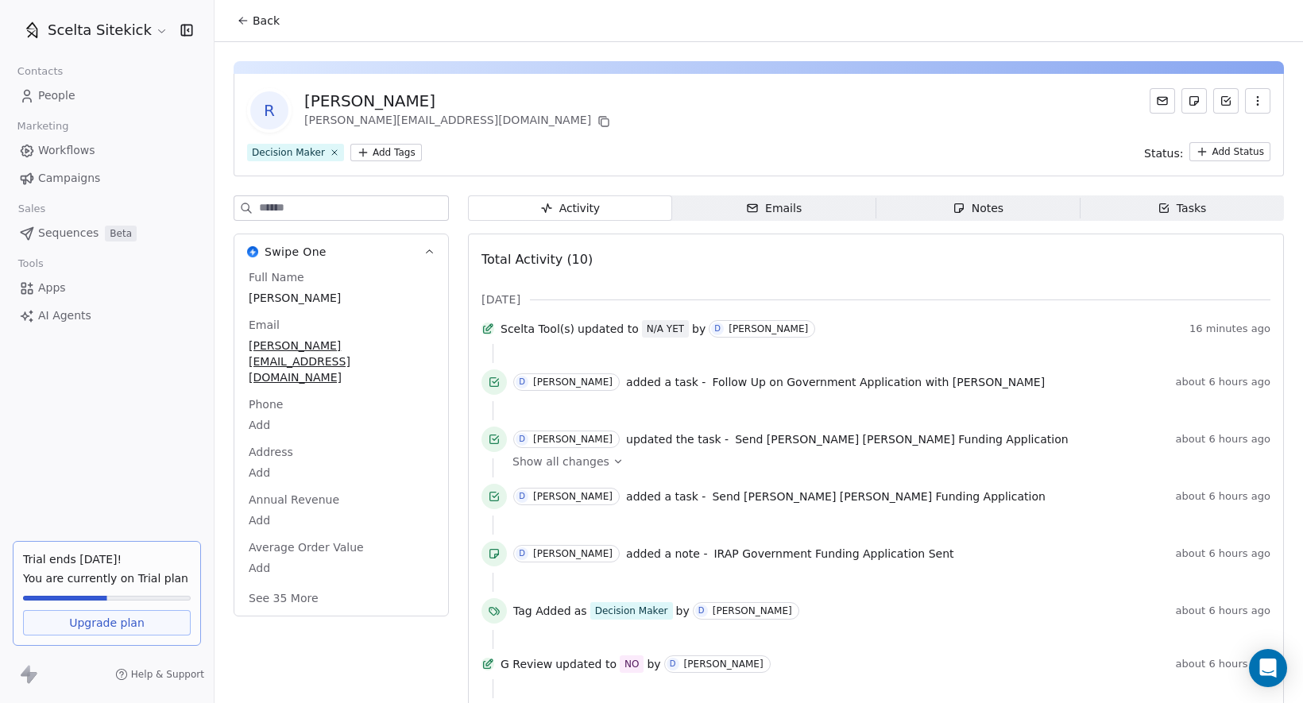
click at [777, 208] on div "Emails" at bounding box center [774, 208] width 56 height 17
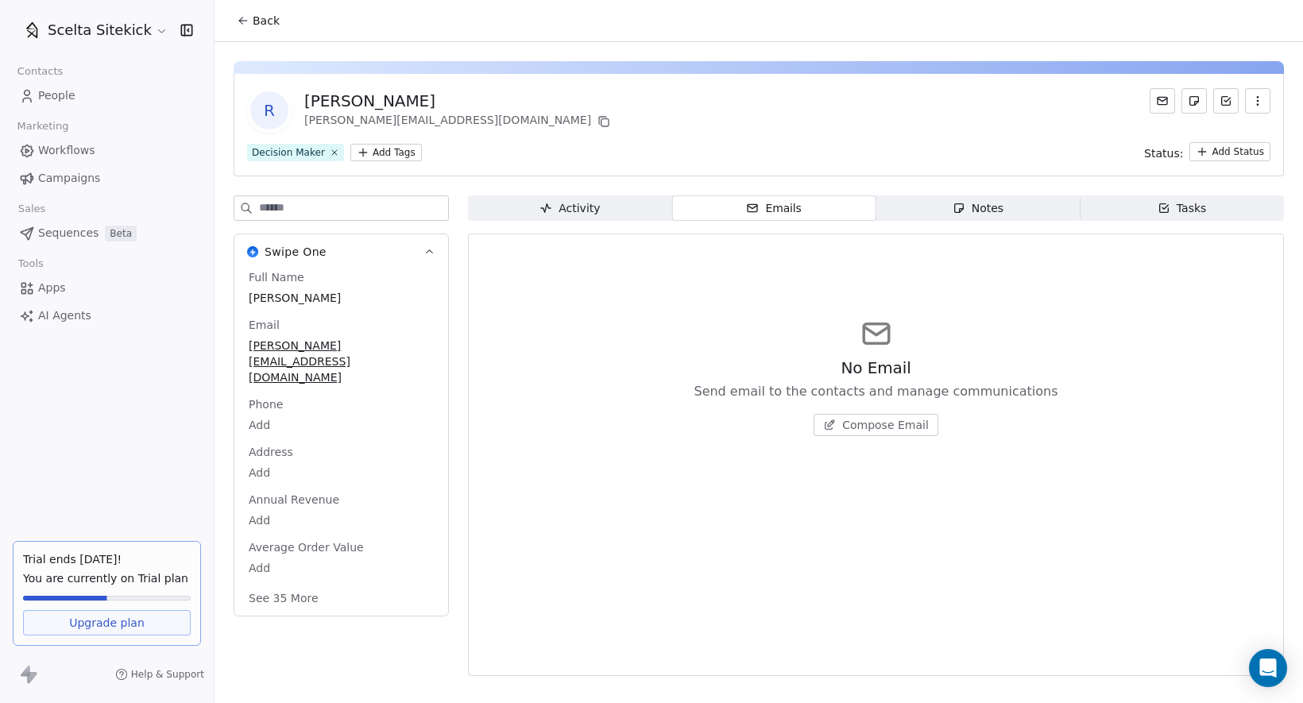
click at [992, 211] on div "Notes" at bounding box center [977, 208] width 51 height 17
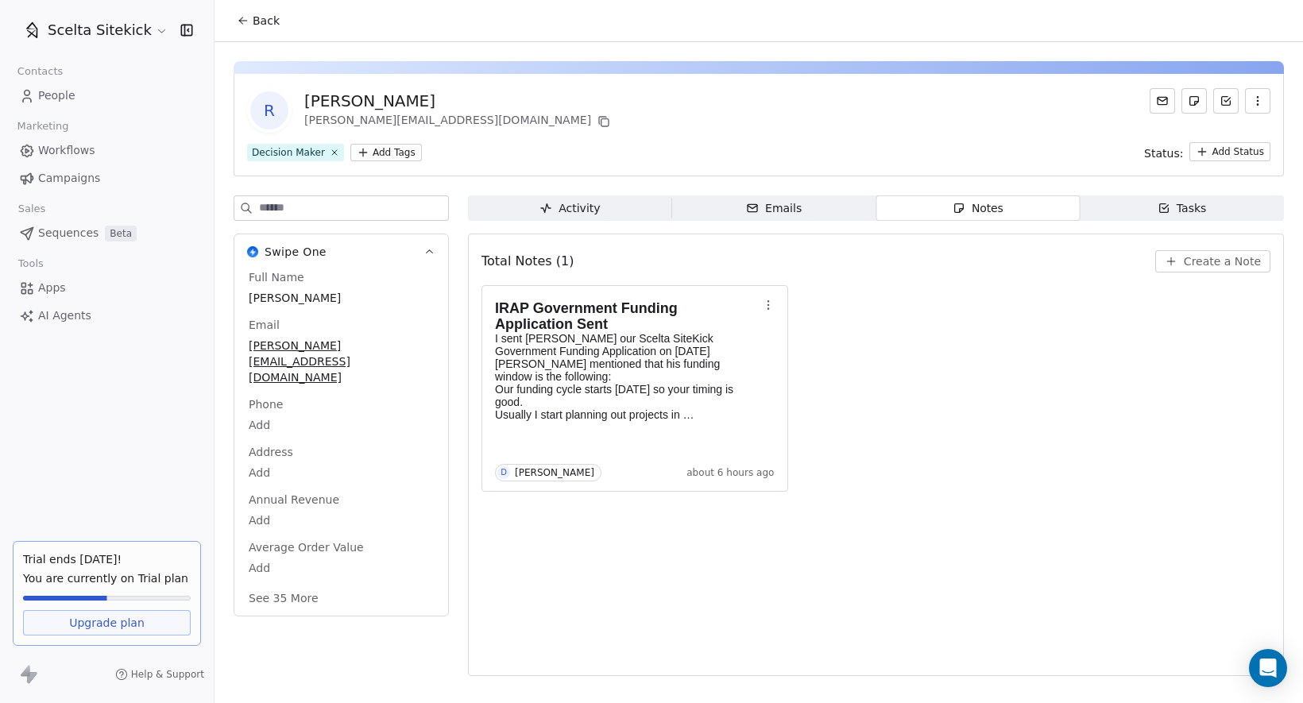
click at [253, 24] on span "Back" at bounding box center [266, 21] width 27 height 16
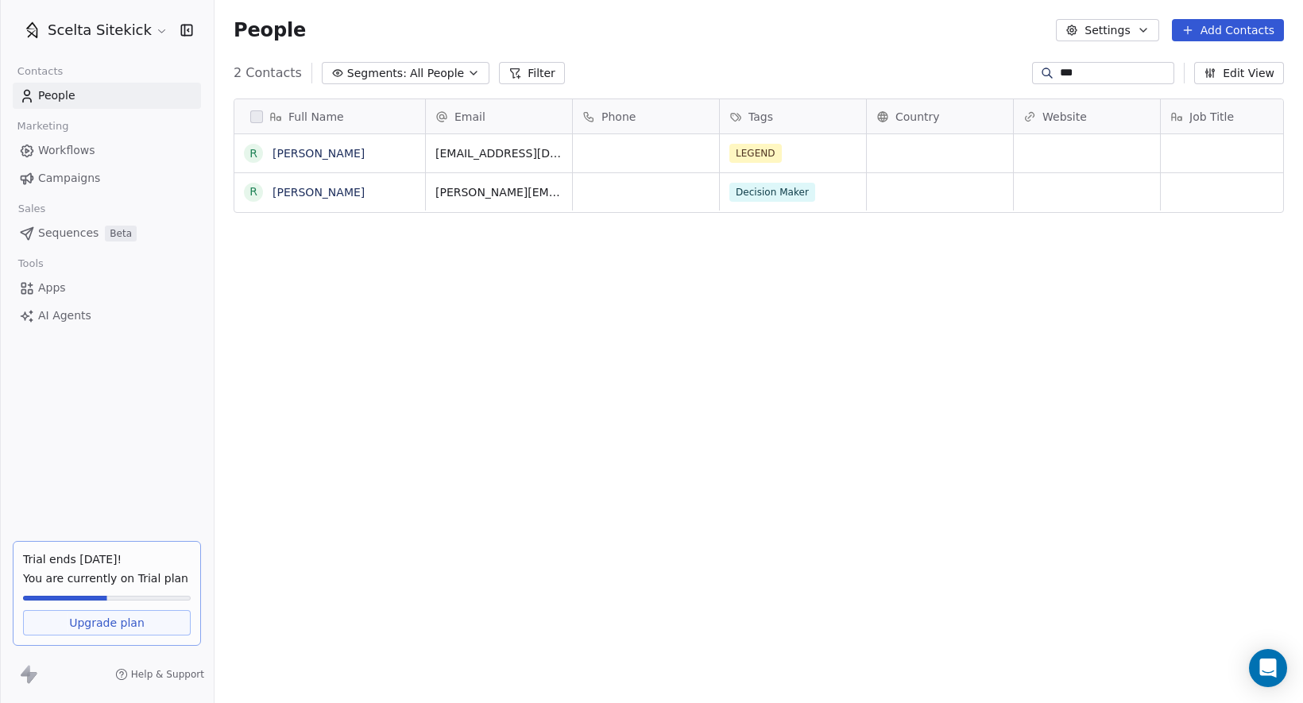
scroll to position [619, 1088]
click at [1082, 65] on input "***" at bounding box center [1115, 73] width 111 height 16
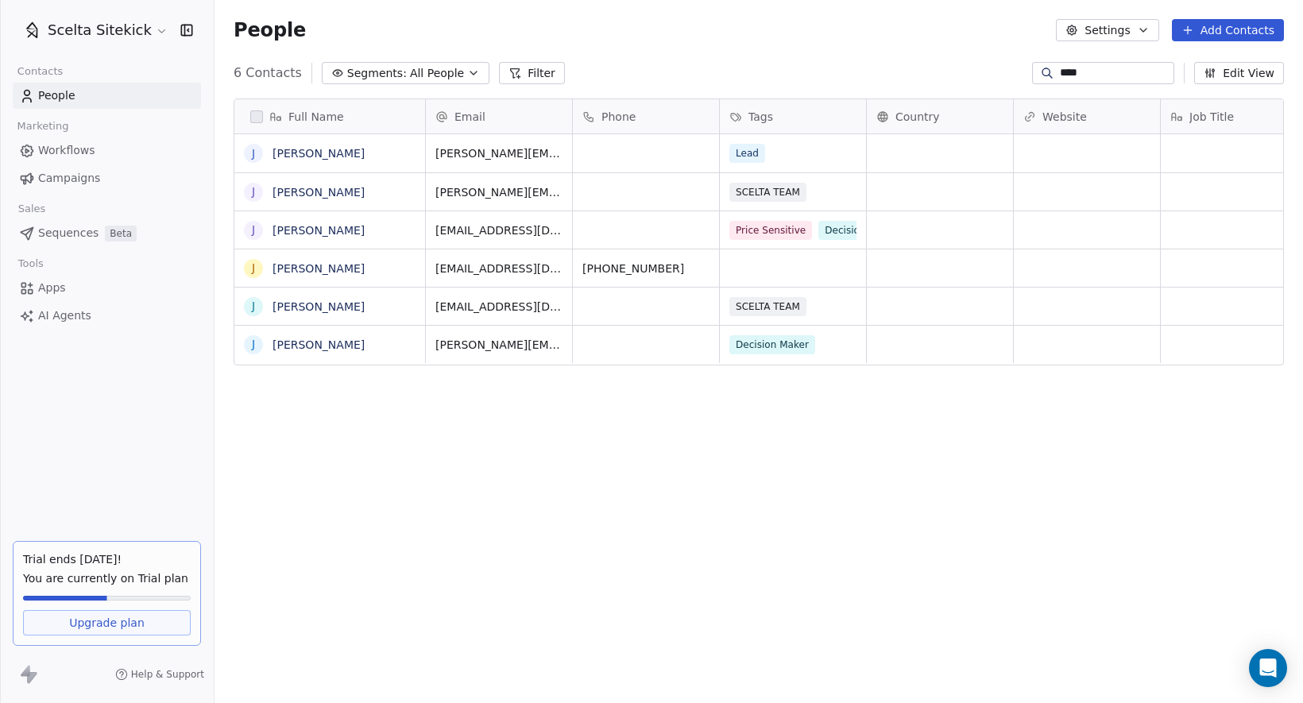
type input "****"
click at [323, 341] on link "[PERSON_NAME]" at bounding box center [318, 344] width 92 height 13
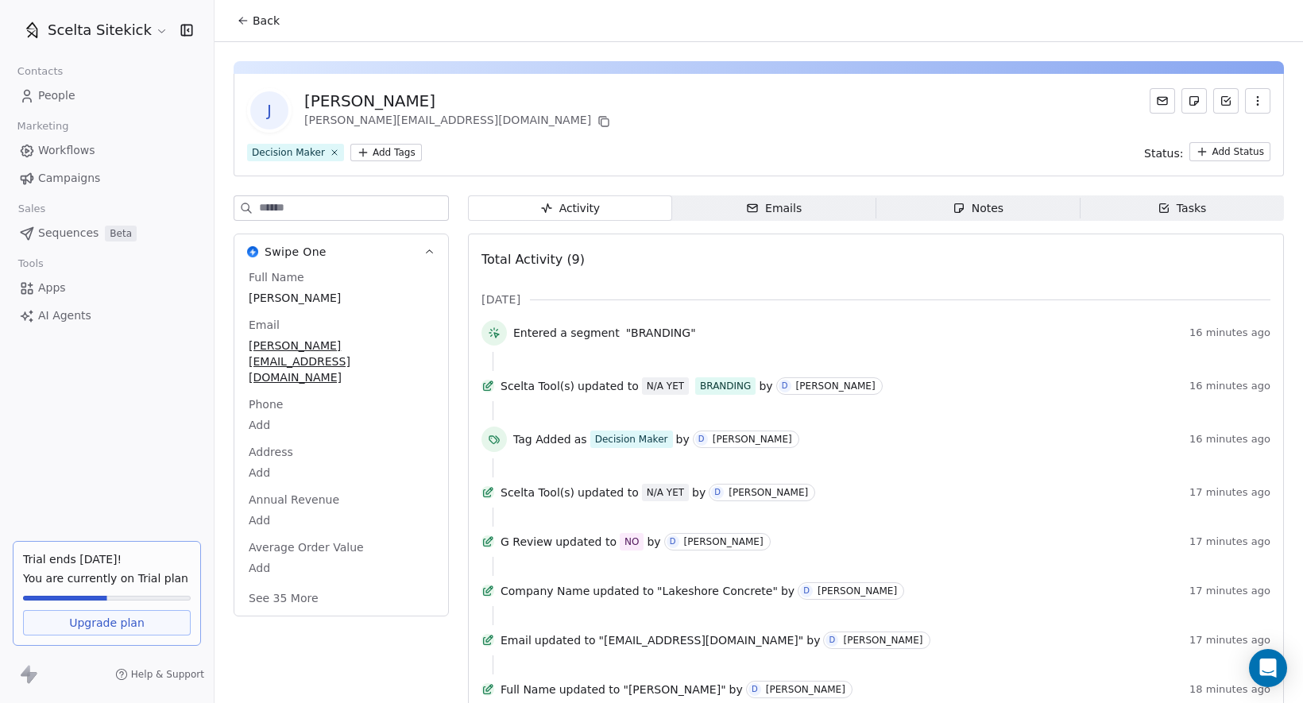
click at [1175, 211] on div "Tasks" at bounding box center [1181, 208] width 49 height 17
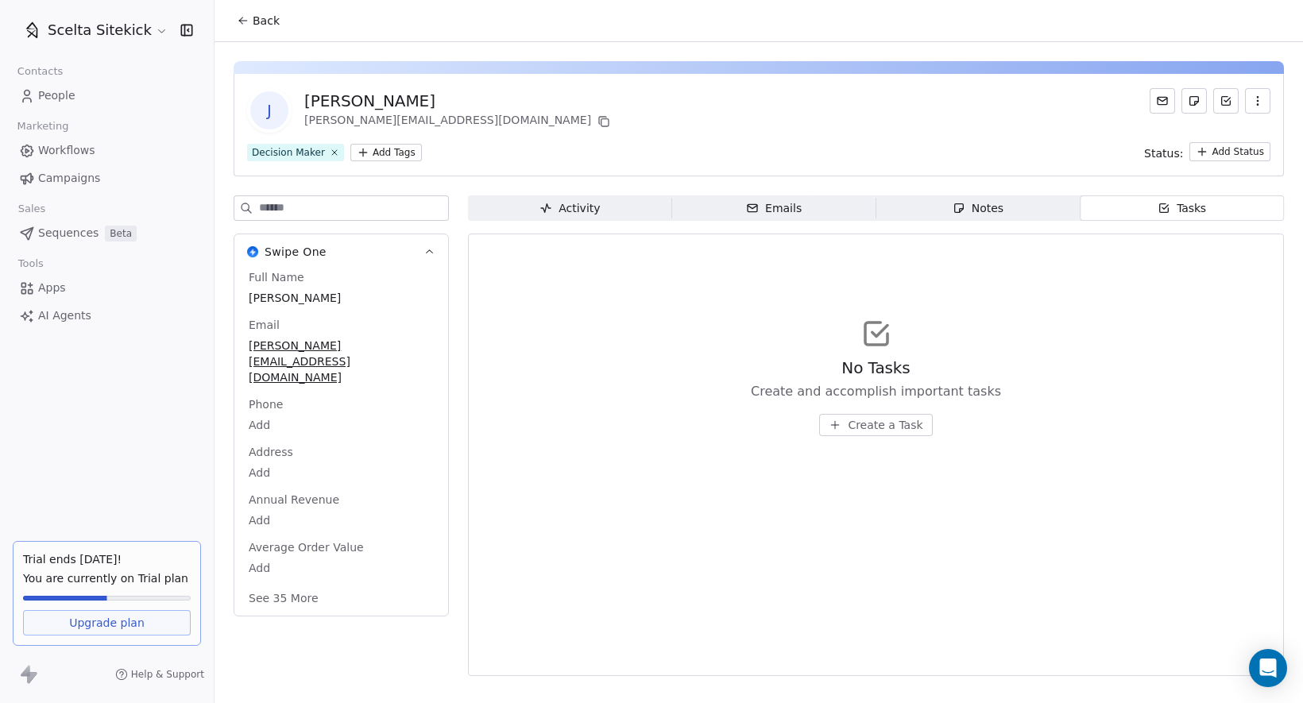
click at [883, 421] on span "Create a Task" at bounding box center [885, 425] width 75 height 16
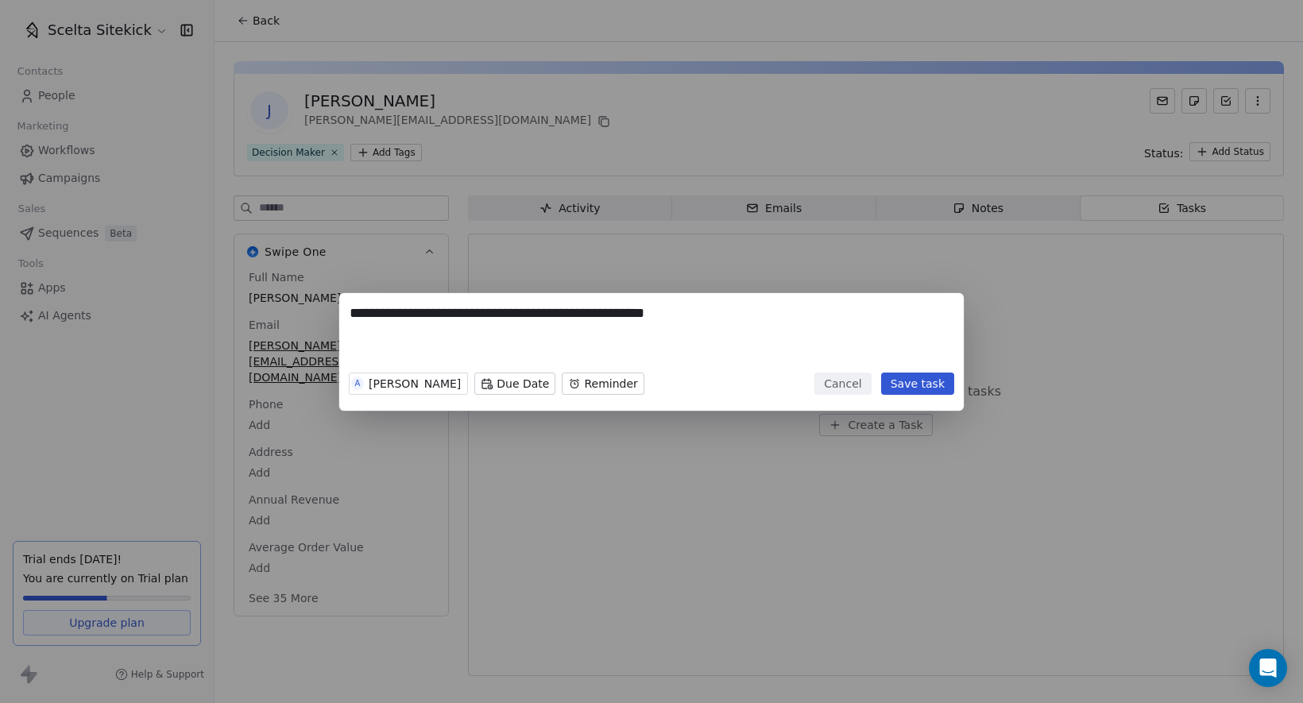
type textarea "**********"
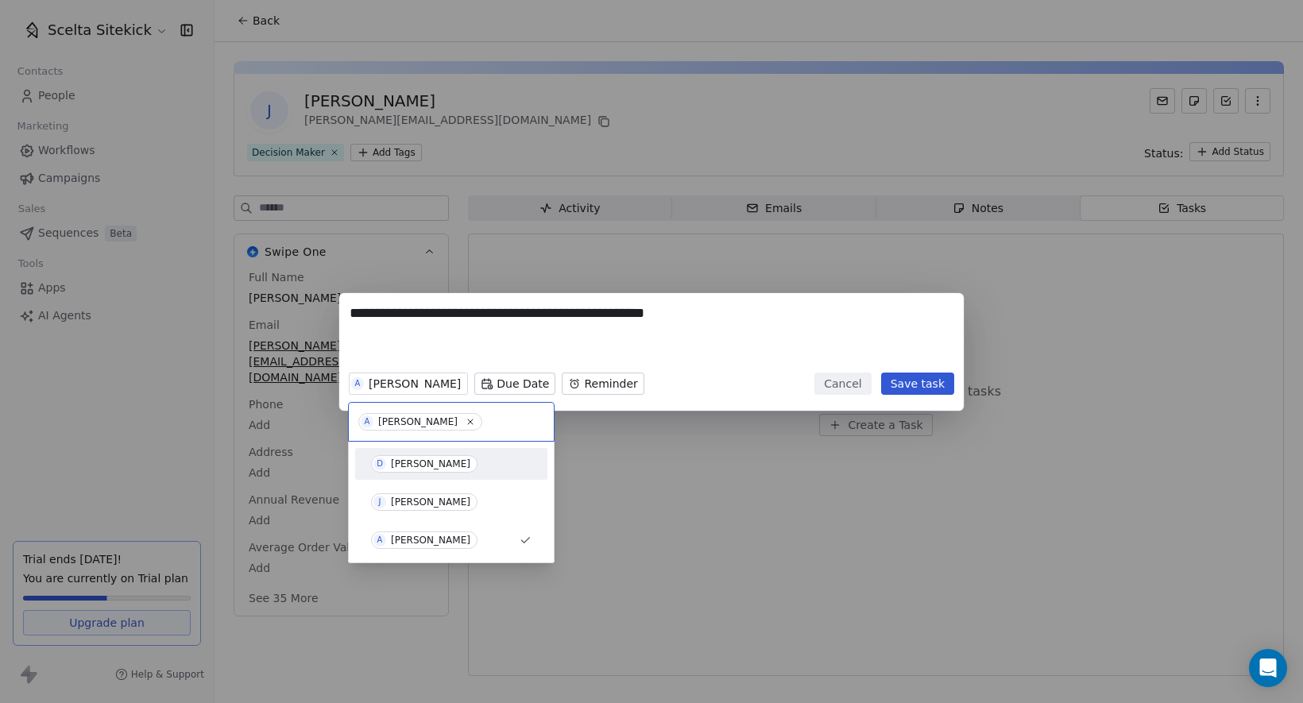
click at [422, 457] on span "D [PERSON_NAME]" at bounding box center [424, 463] width 106 height 17
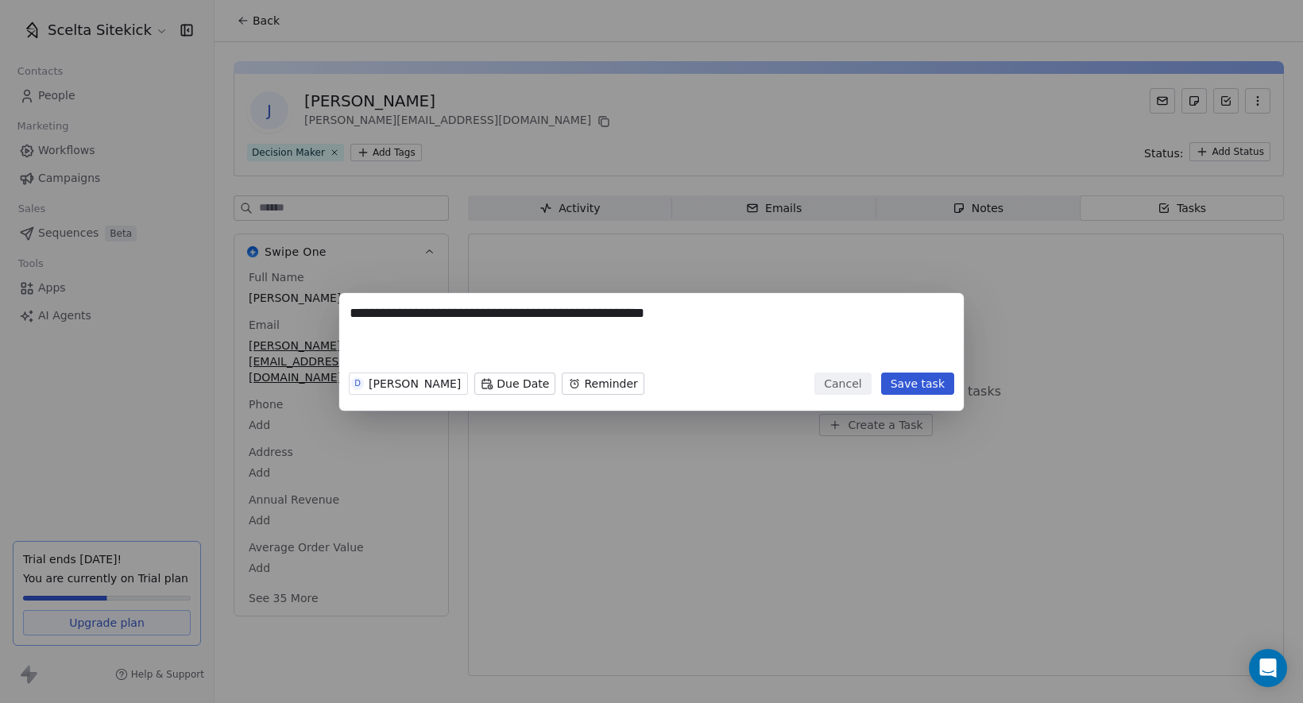
click at [479, 386] on body "**********" at bounding box center [651, 351] width 1303 height 703
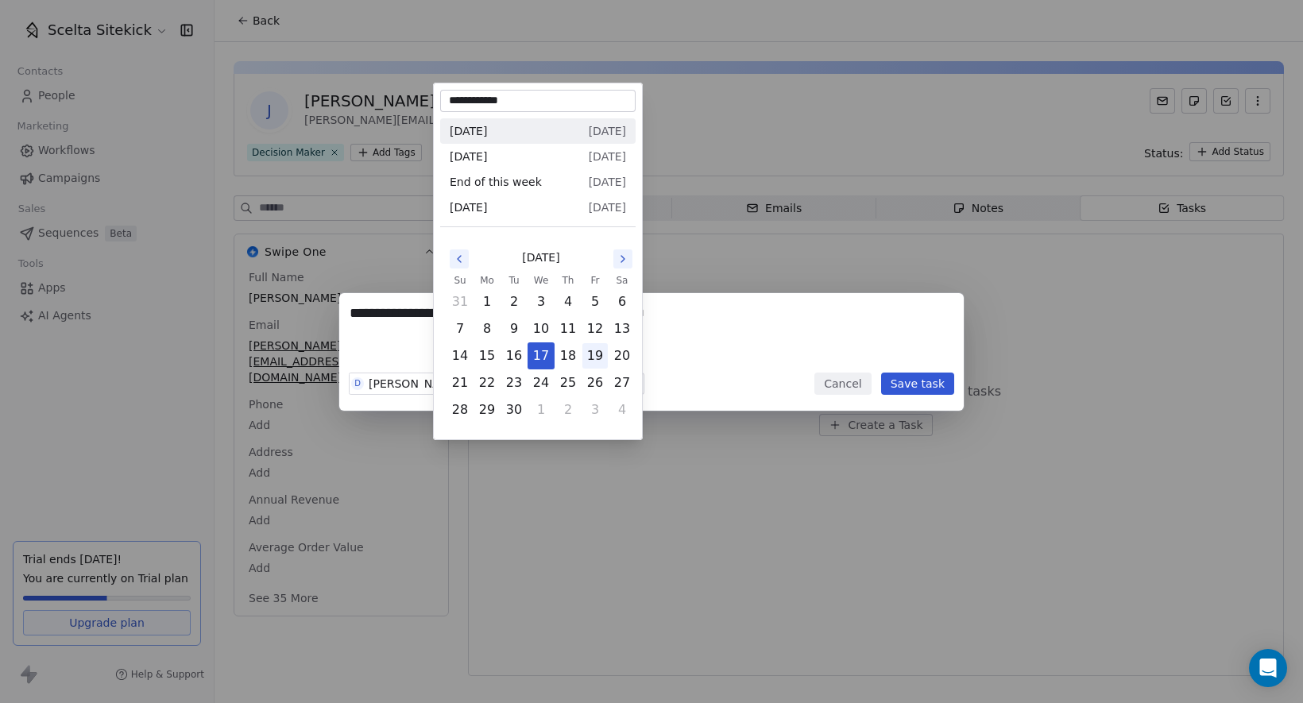
click at [594, 353] on button "19" at bounding box center [594, 355] width 25 height 25
type input "**********"
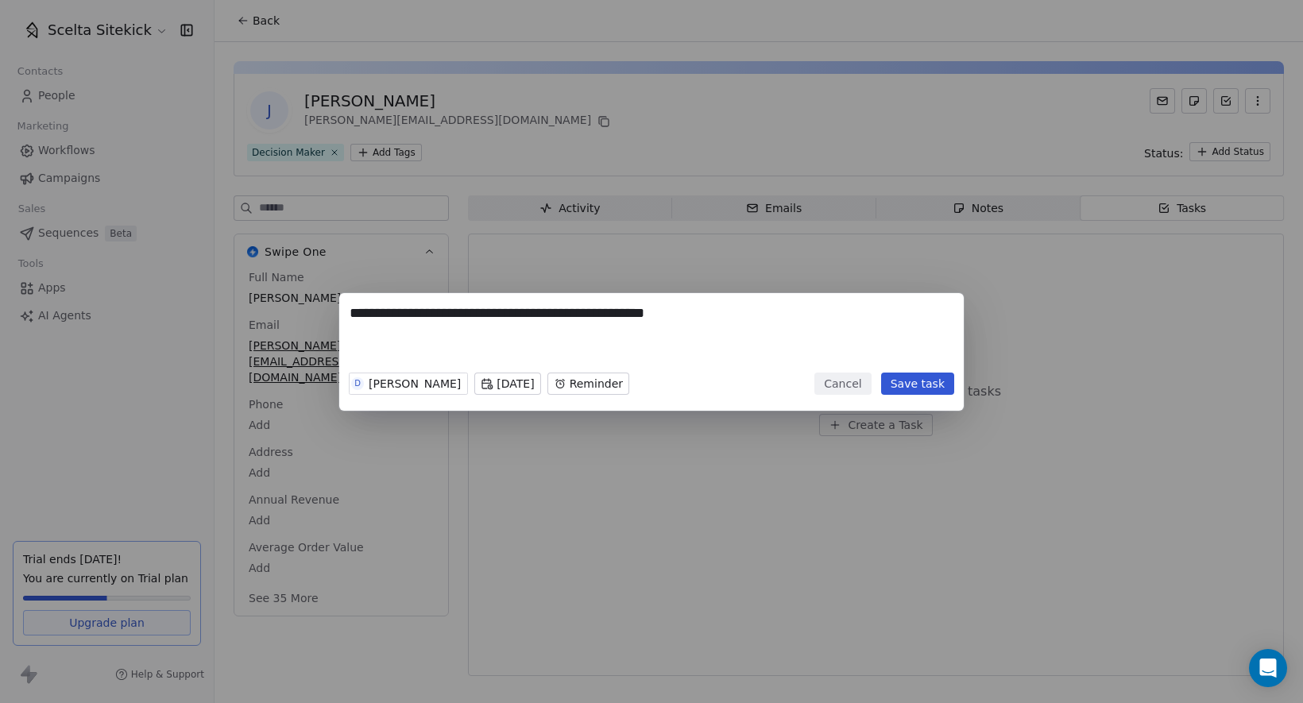
click at [608, 384] on body "**********" at bounding box center [651, 351] width 1303 height 703
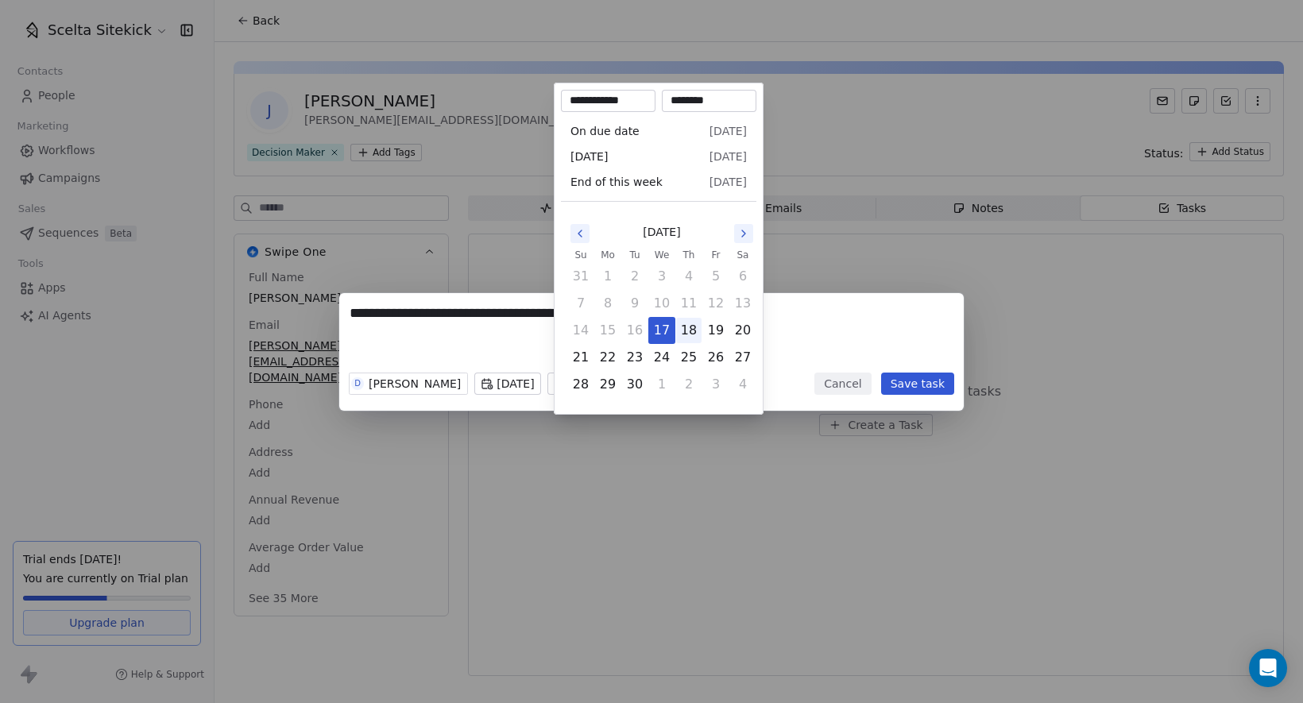
click at [694, 335] on button "18" at bounding box center [688, 330] width 25 height 25
click at [715, 334] on button "19" at bounding box center [715, 330] width 25 height 25
type input "**********"
click at [870, 361] on div "**********" at bounding box center [651, 352] width 1303 height 118
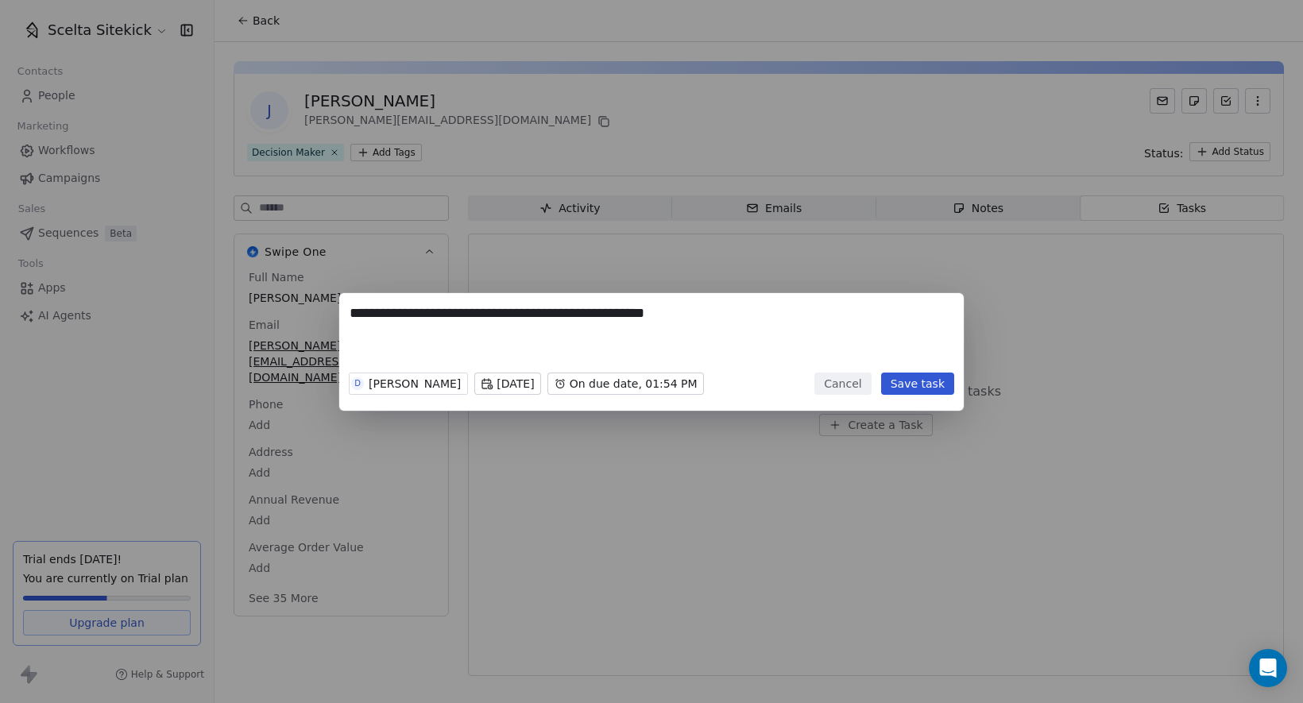
click at [913, 383] on button "Save task" at bounding box center [917, 384] width 73 height 22
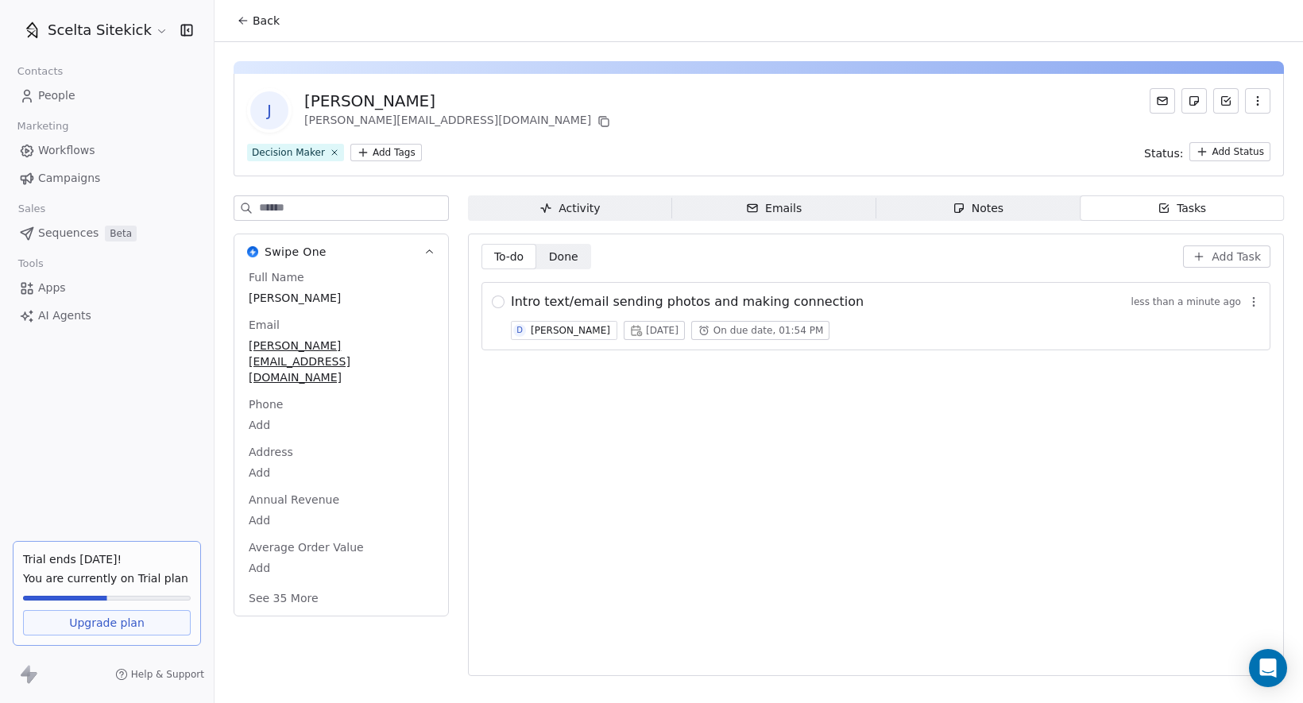
click at [767, 453] on div "To-do To-do Done Done Add Task Intro text/email sending photos and making conne…" at bounding box center [875, 455] width 789 height 422
click at [77, 92] on link "People" at bounding box center [107, 96] width 188 height 26
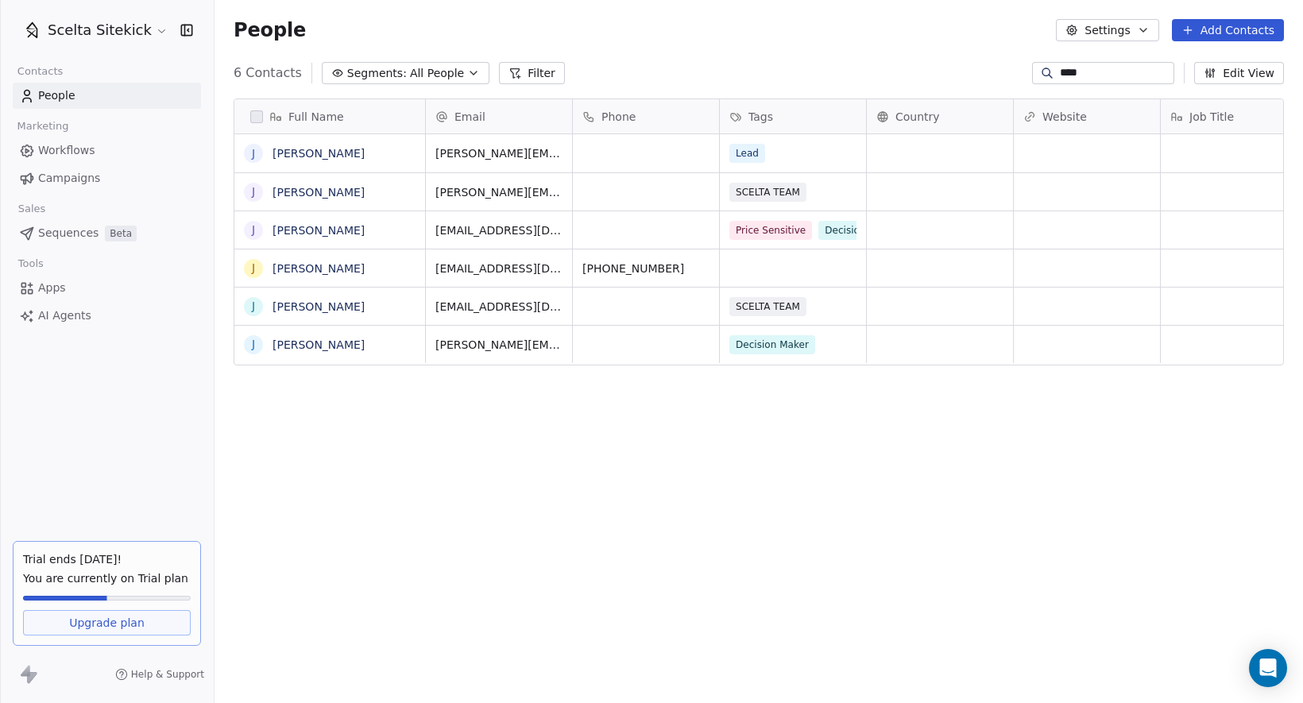
scroll to position [619, 1088]
click at [1110, 75] on input "****" at bounding box center [1115, 73] width 111 height 16
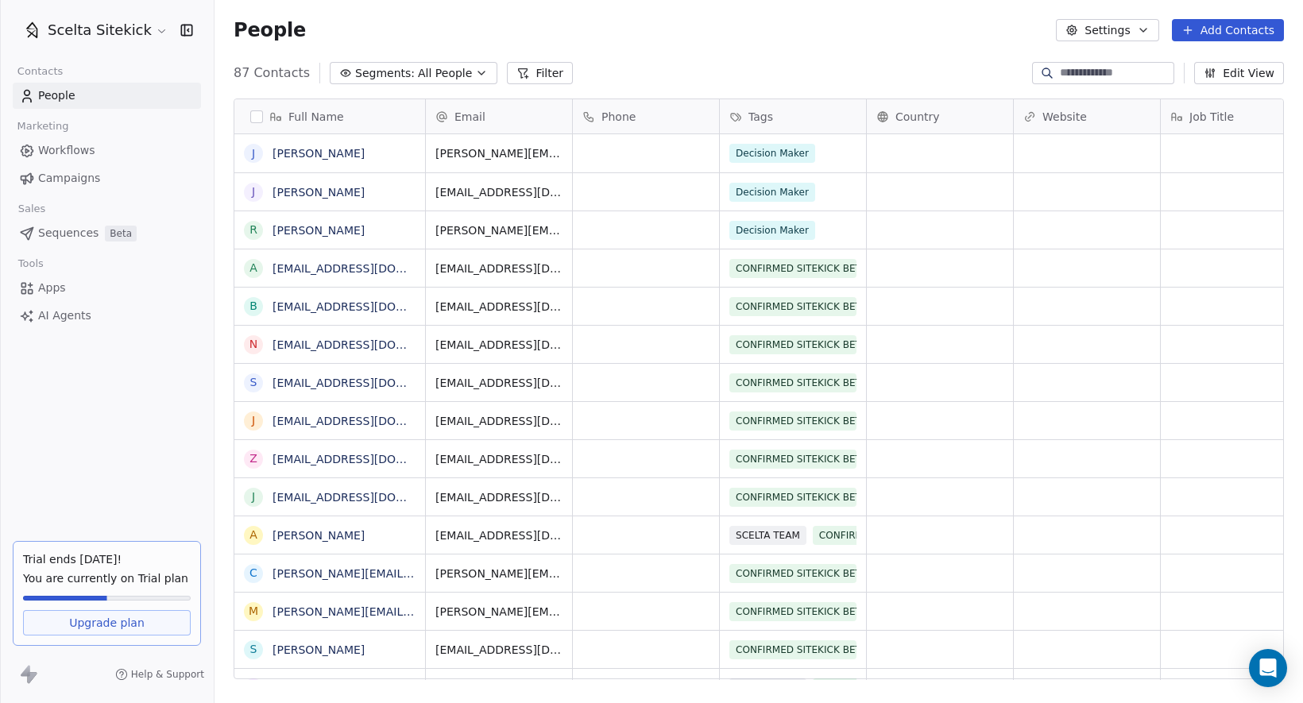
scroll to position [0, 0]
click at [887, 49] on div "People Settings Add Contacts" at bounding box center [758, 30] width 1088 height 60
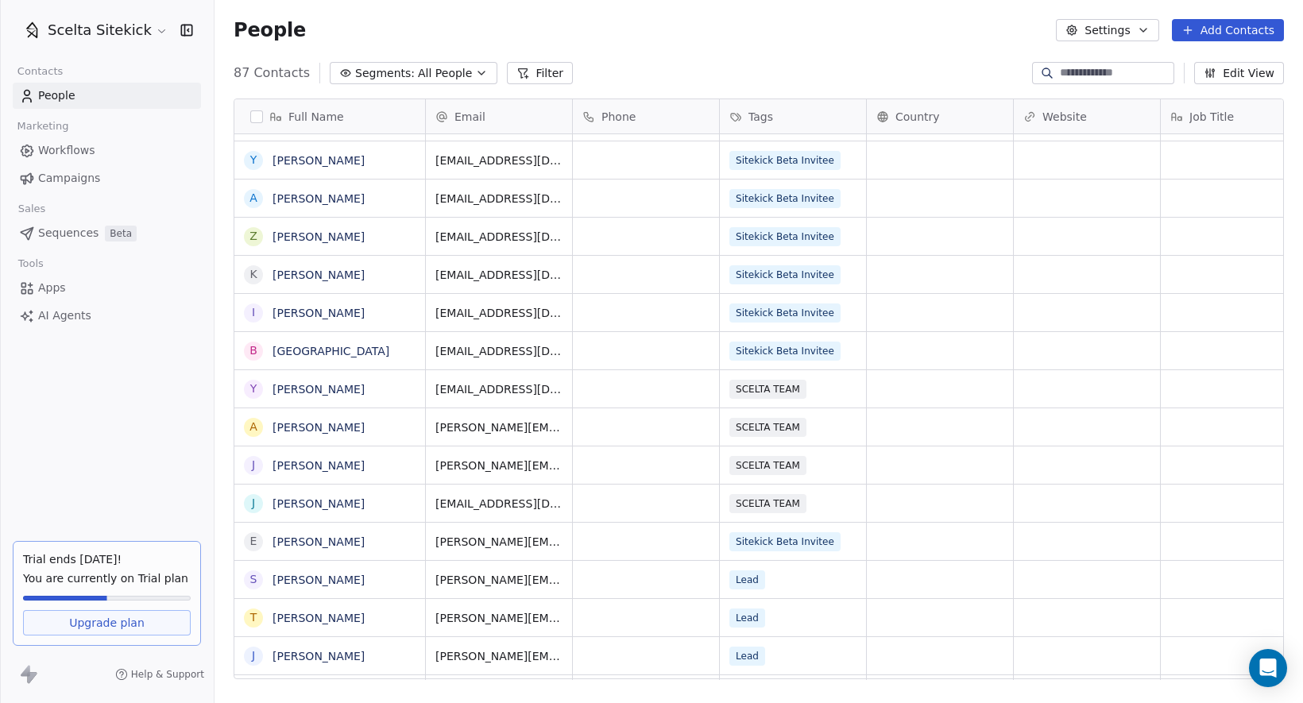
click at [1226, 75] on button "Edit View" at bounding box center [1239, 73] width 90 height 22
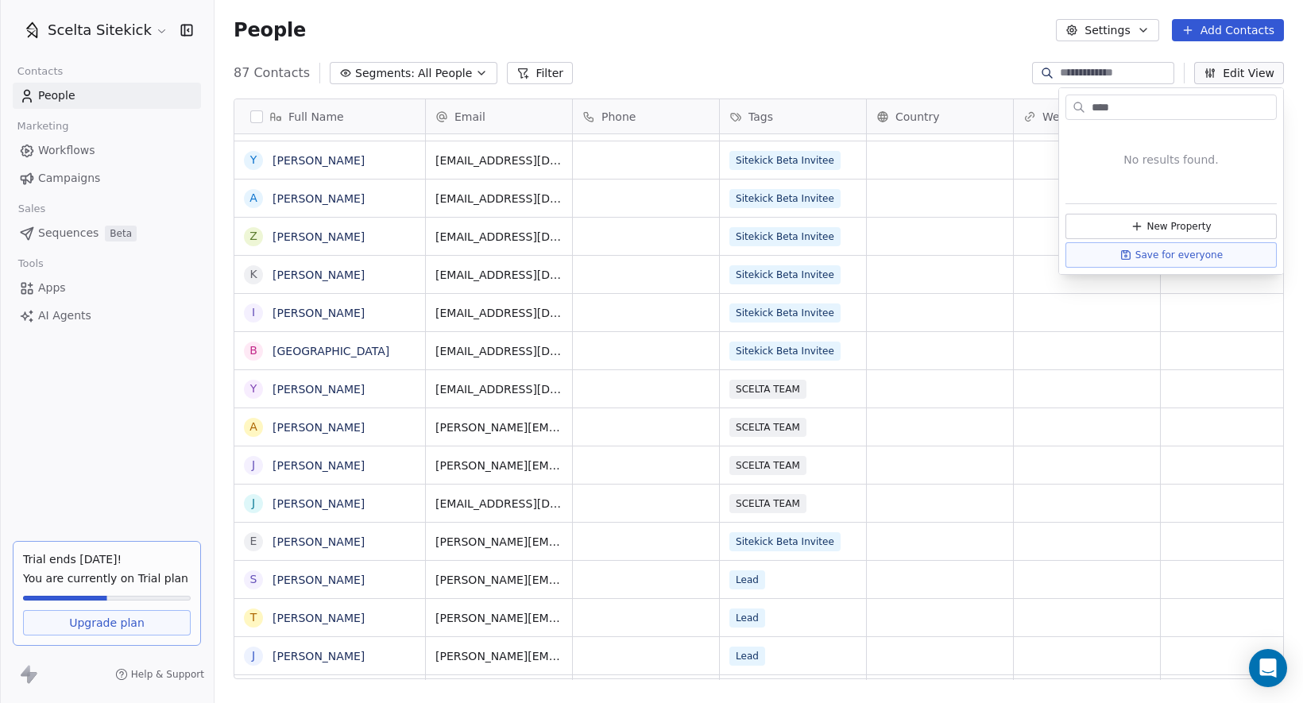
type input "****"
click at [1195, 227] on button "New Property" at bounding box center [1170, 226] width 211 height 25
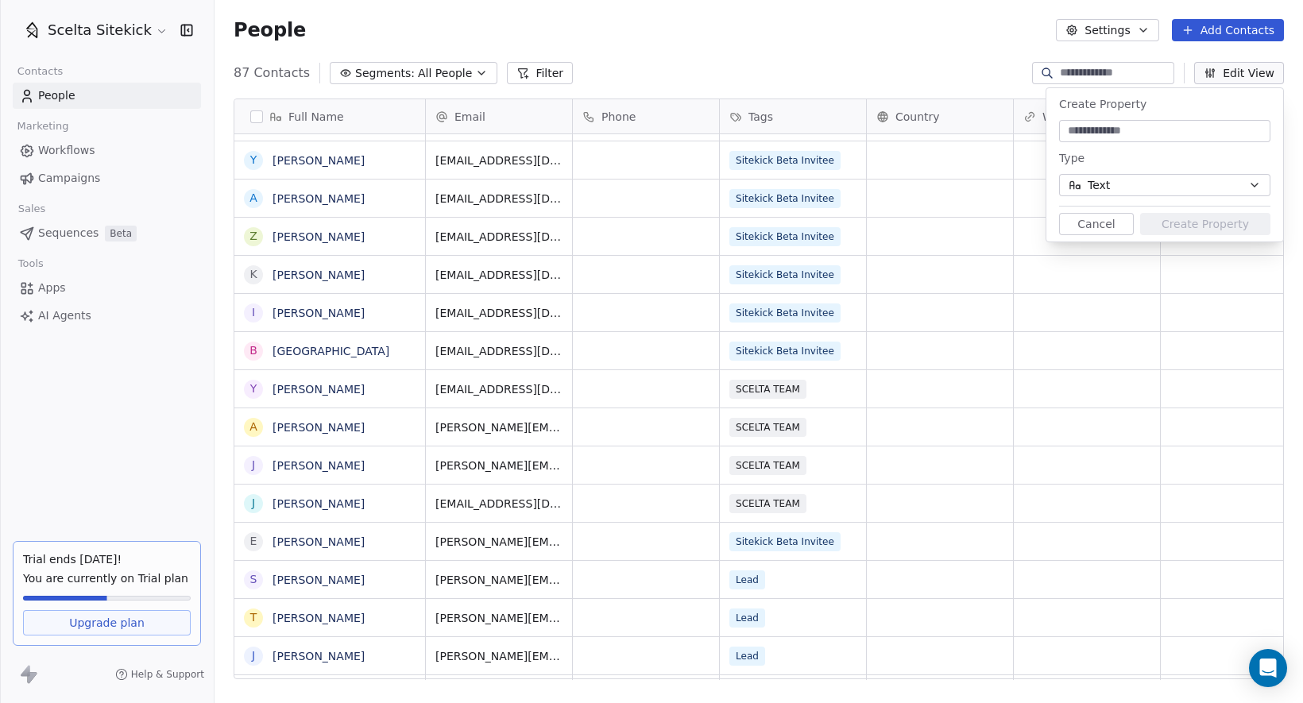
click at [1128, 185] on button "Text" at bounding box center [1164, 185] width 211 height 22
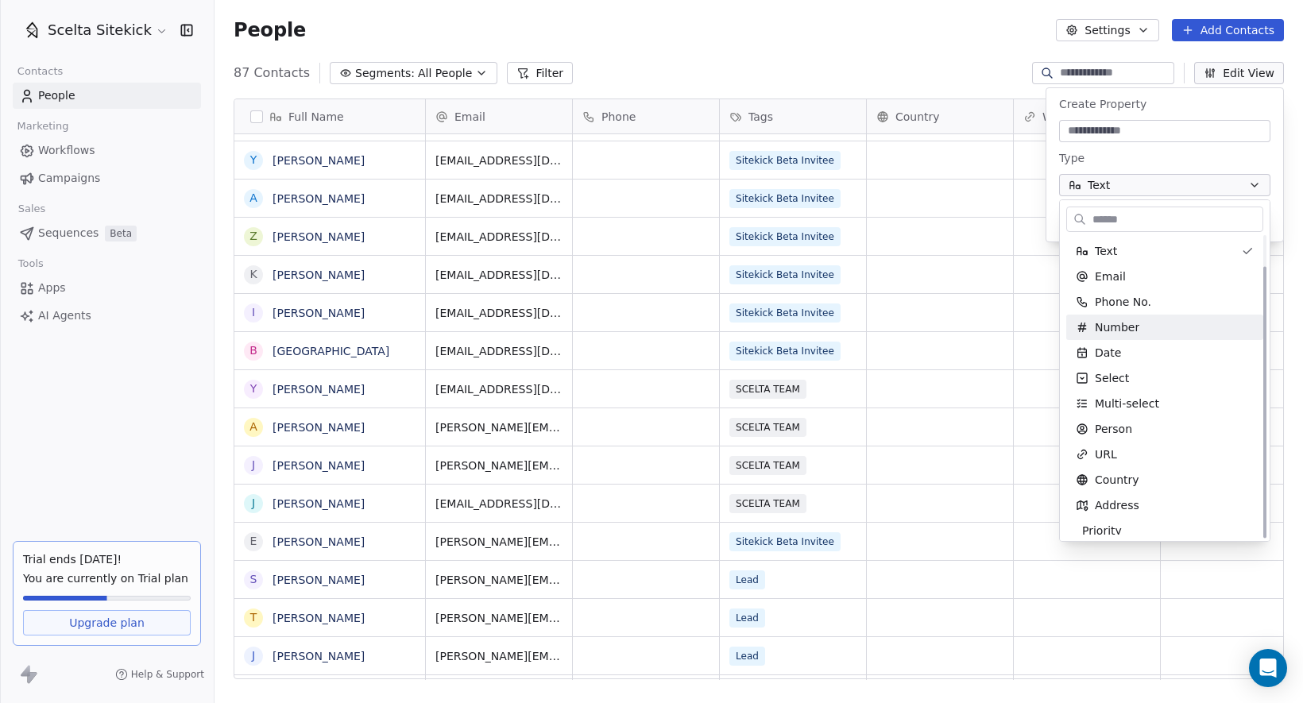
scroll to position [34, 0]
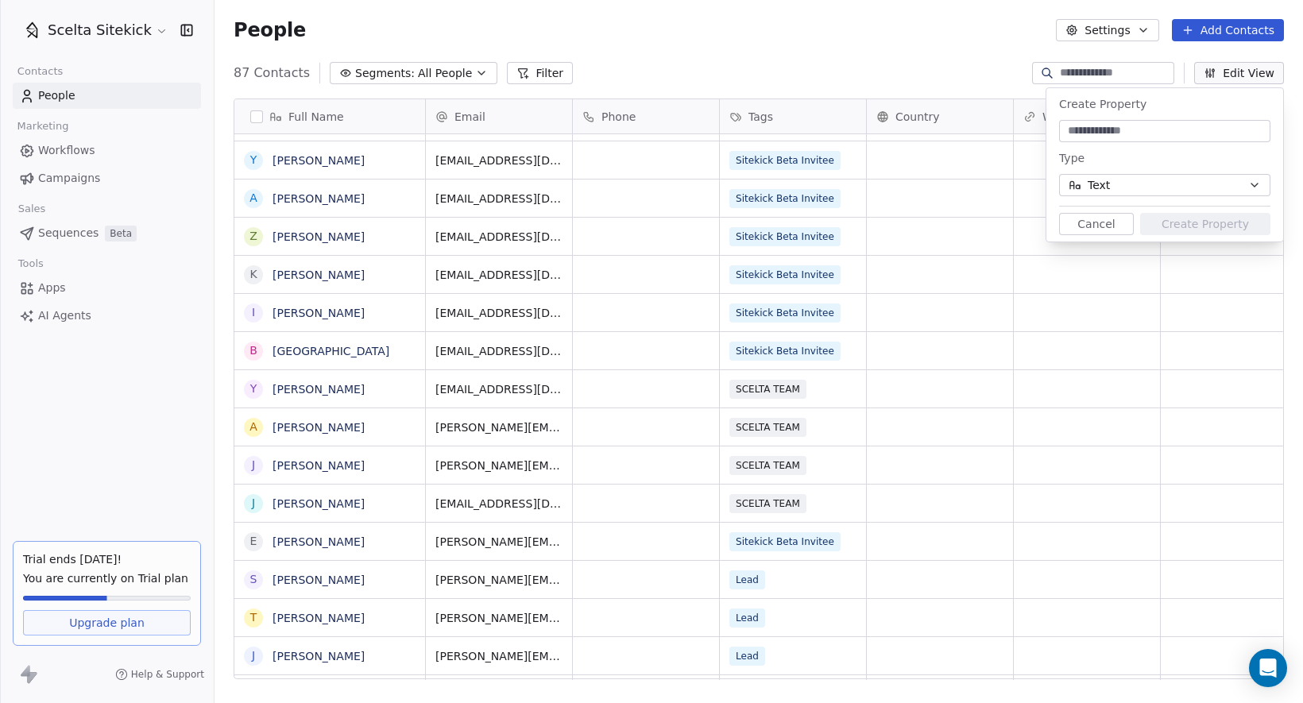
click at [1093, 216] on button "Cancel" at bounding box center [1096, 224] width 75 height 22
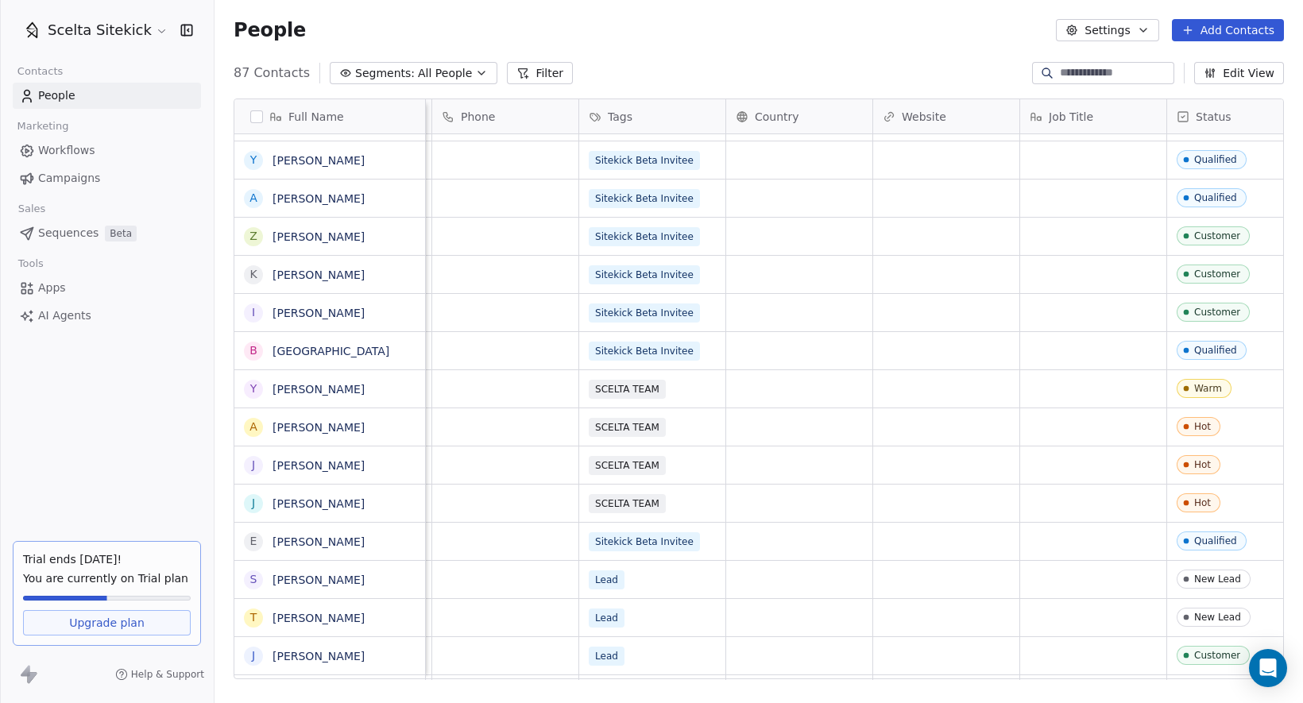
scroll to position [0, 150]
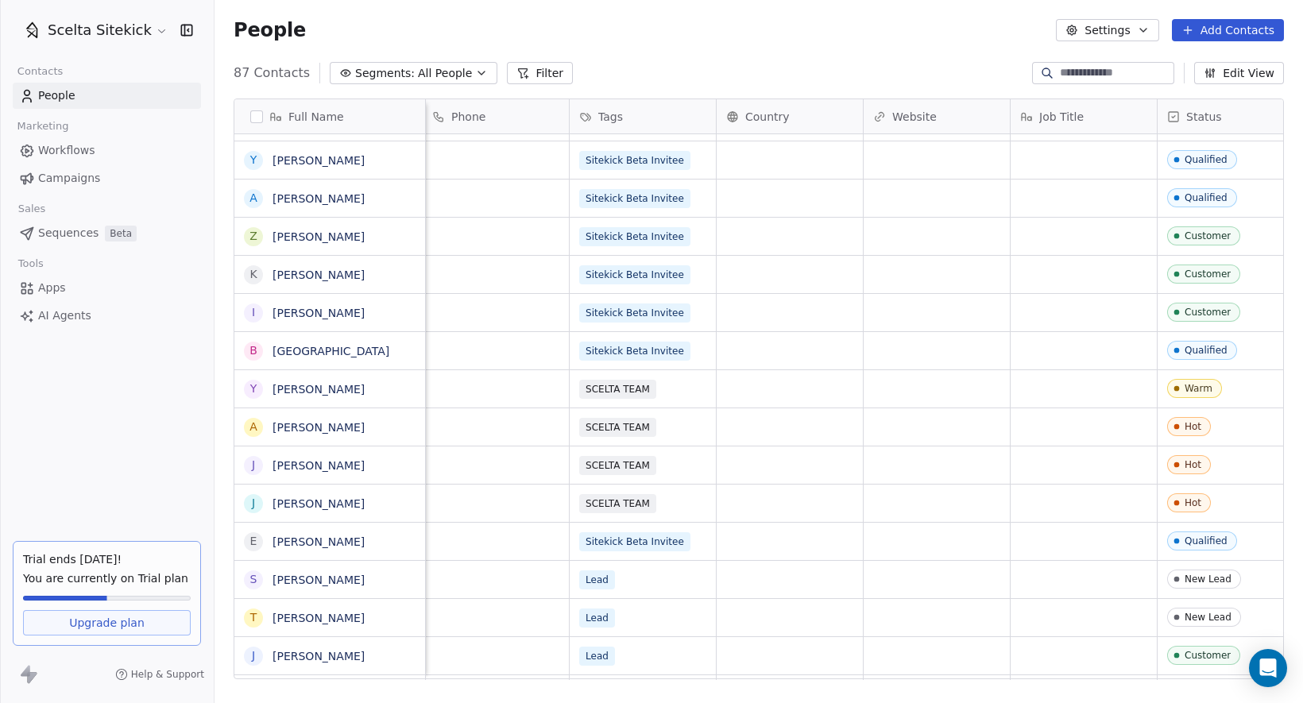
click at [42, 286] on span "Apps" at bounding box center [52, 288] width 28 height 17
